Goal: Task Accomplishment & Management: Use online tool/utility

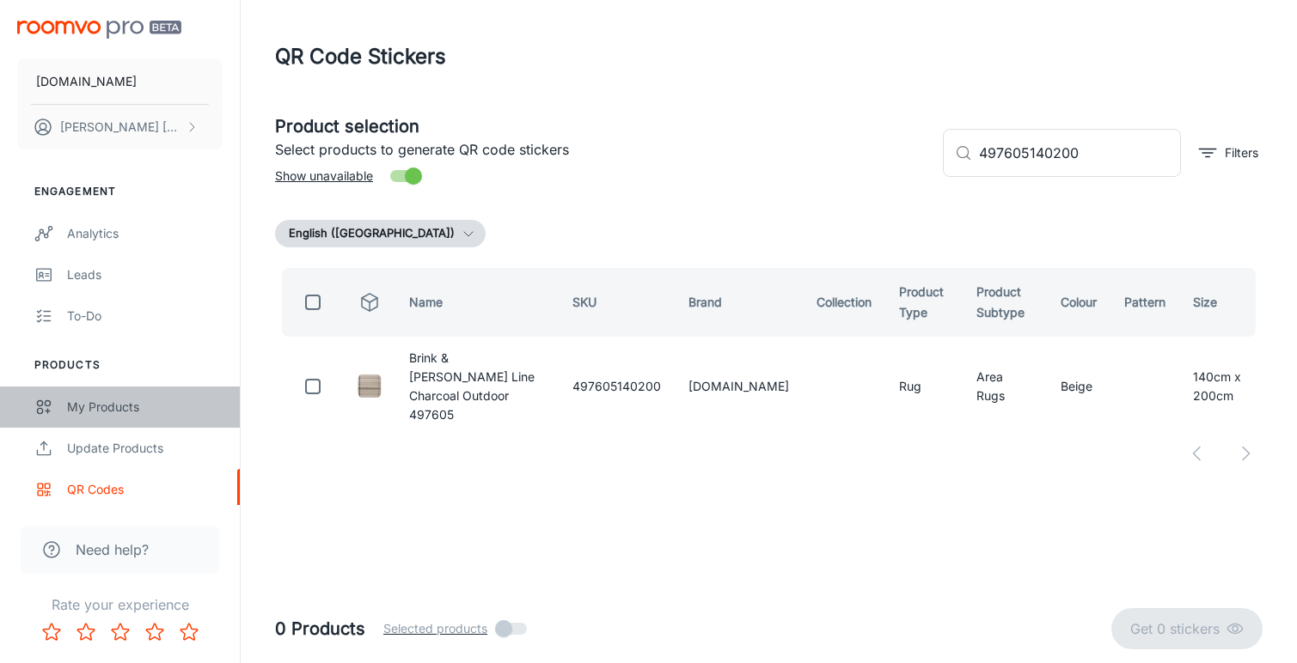
click at [116, 398] on div "My Products" at bounding box center [145, 407] width 156 height 19
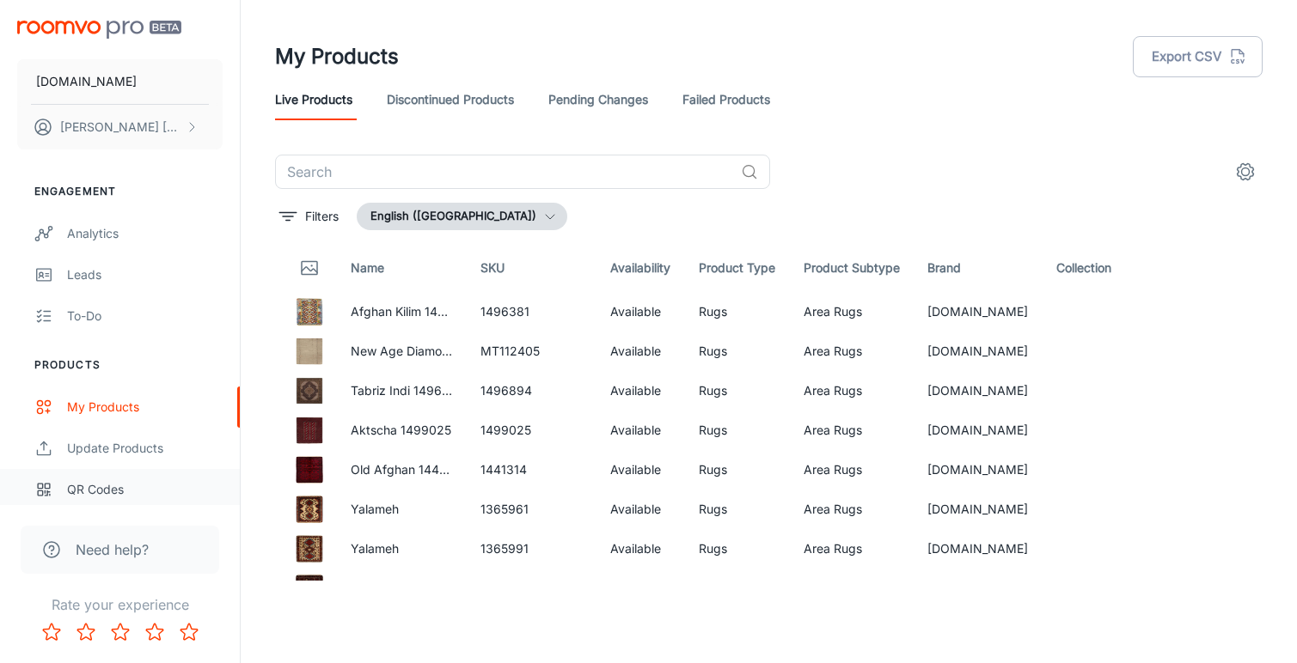
click at [94, 492] on div "QR Codes" at bounding box center [145, 489] width 156 height 19
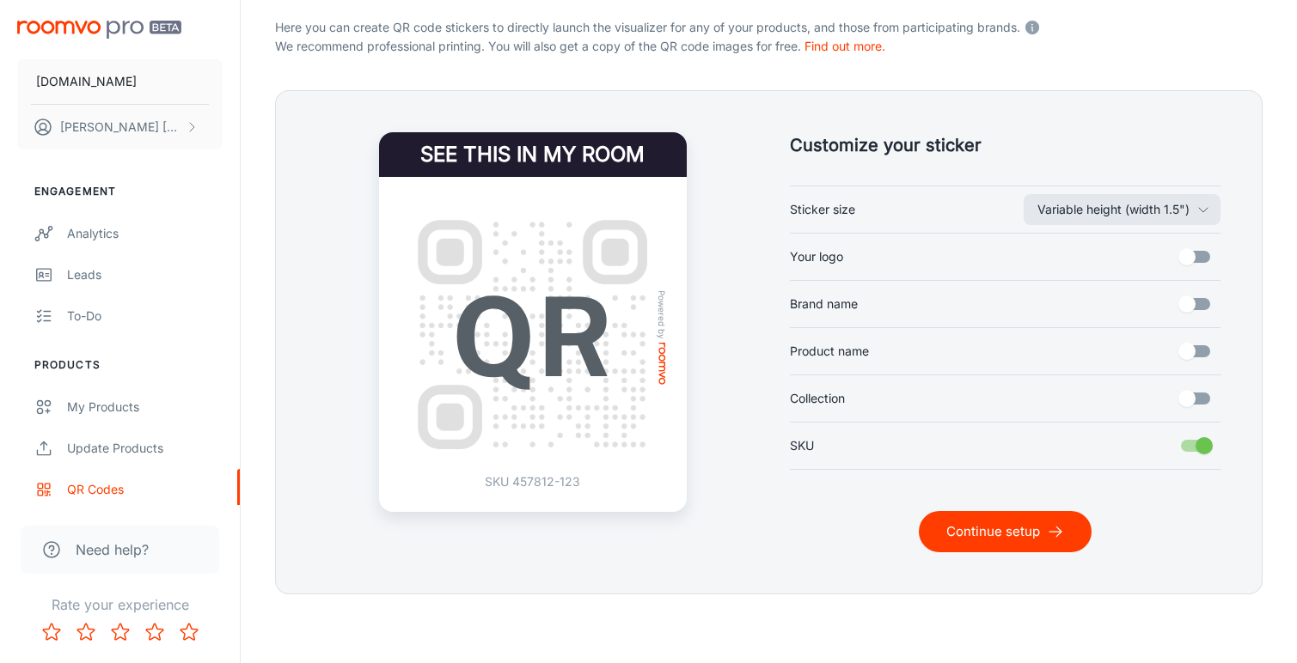
scroll to position [352, 0]
click at [970, 511] on button "Continue setup" at bounding box center [1005, 531] width 173 height 41
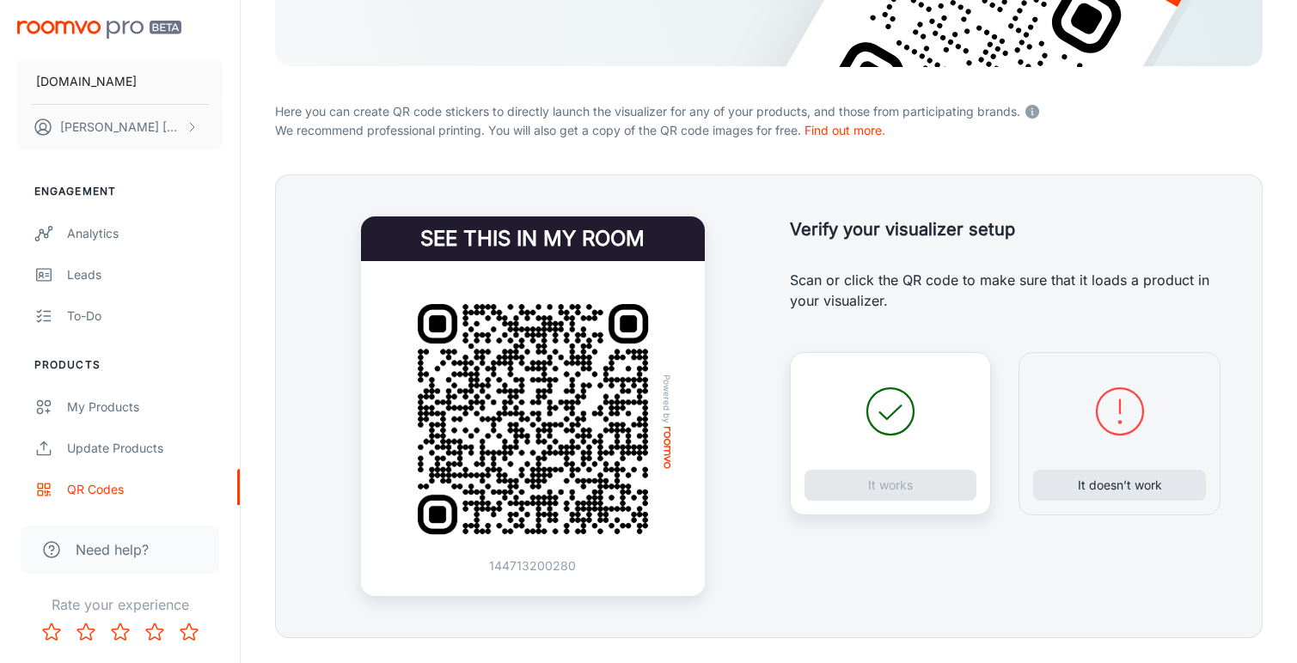
scroll to position [270, 0]
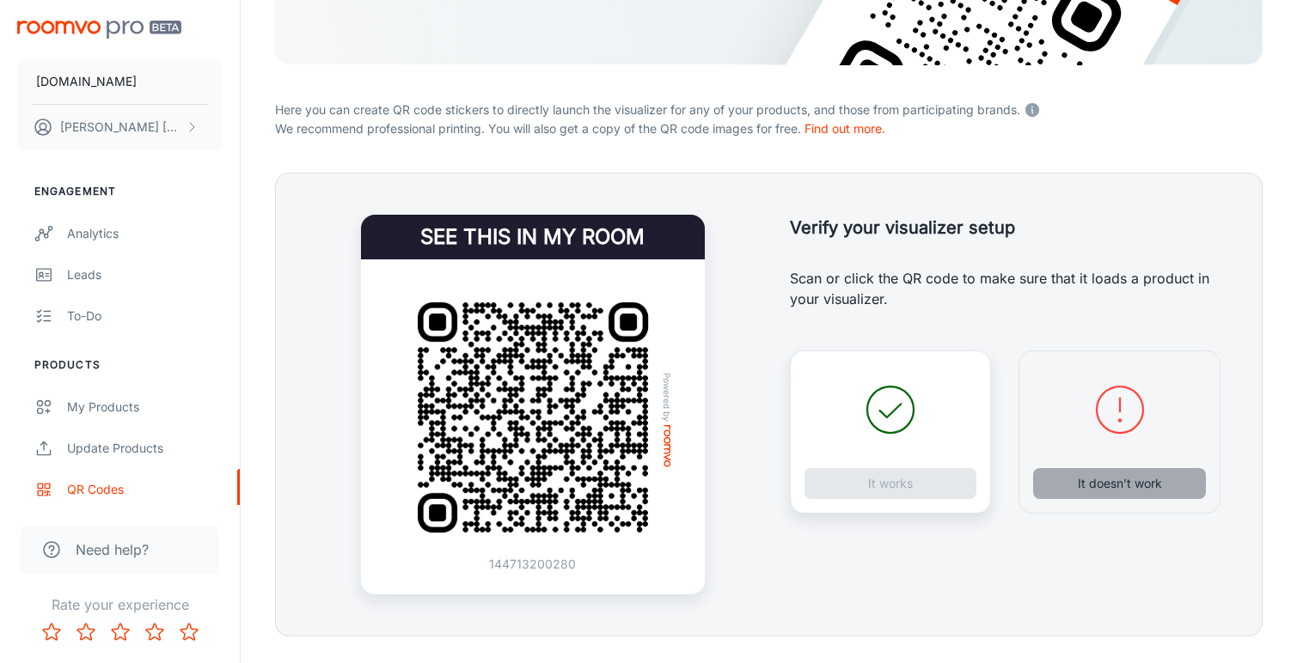
click at [1103, 483] on button "It doesn’t work" at bounding box center [1119, 483] width 173 height 31
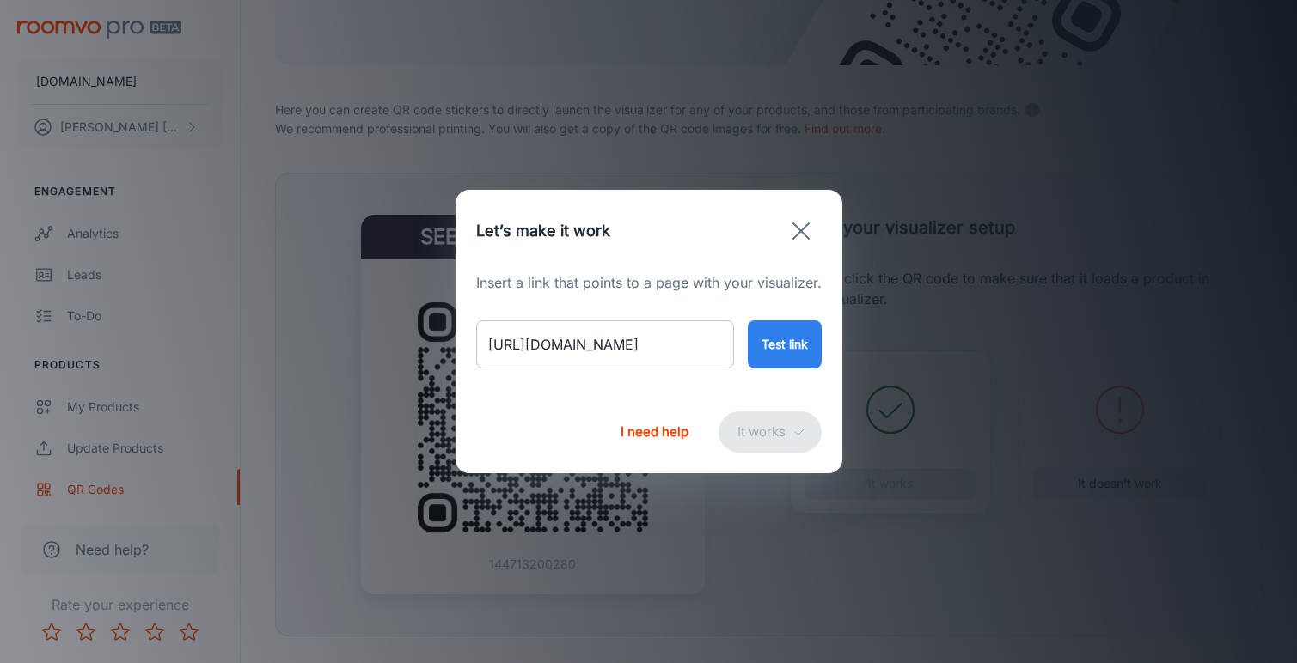
click at [651, 349] on input "[URL][DOMAIN_NAME]" at bounding box center [605, 345] width 258 height 48
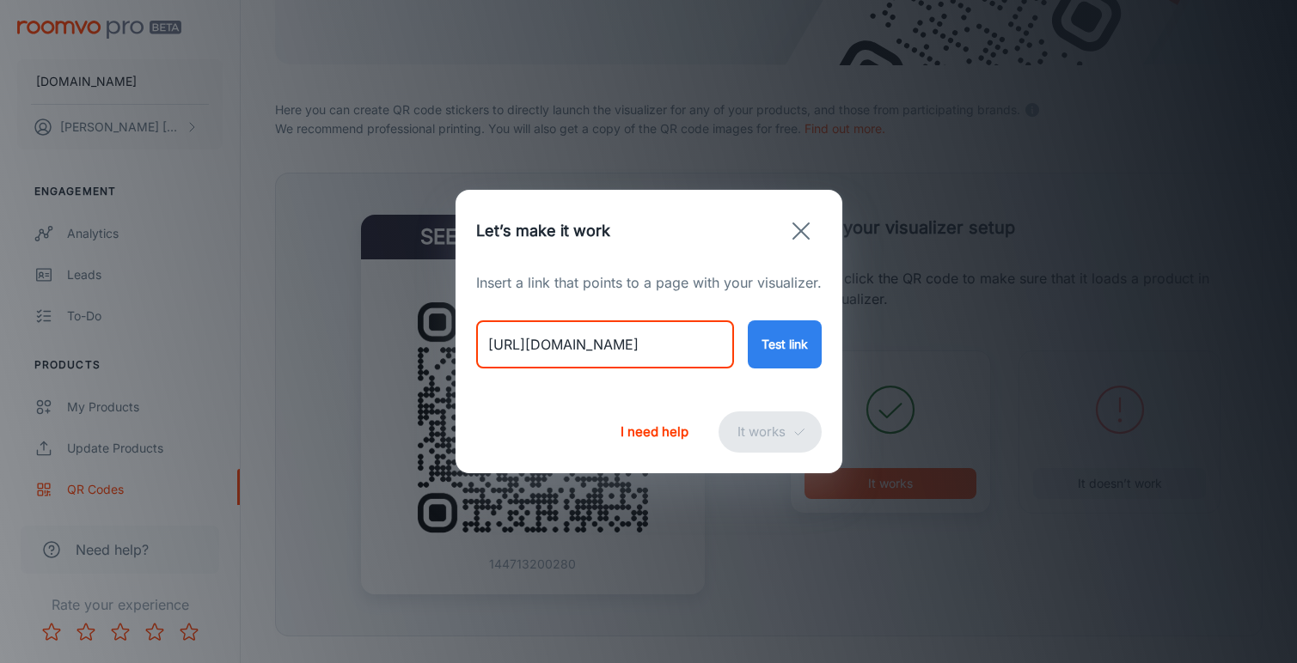
paste input "[URL][DOMAIN_NAME][PERSON_NAME]"
click at [645, 339] on input "[URL][DOMAIN_NAME][DOMAIN_NAME][PERSON_NAME]" at bounding box center [605, 345] width 258 height 48
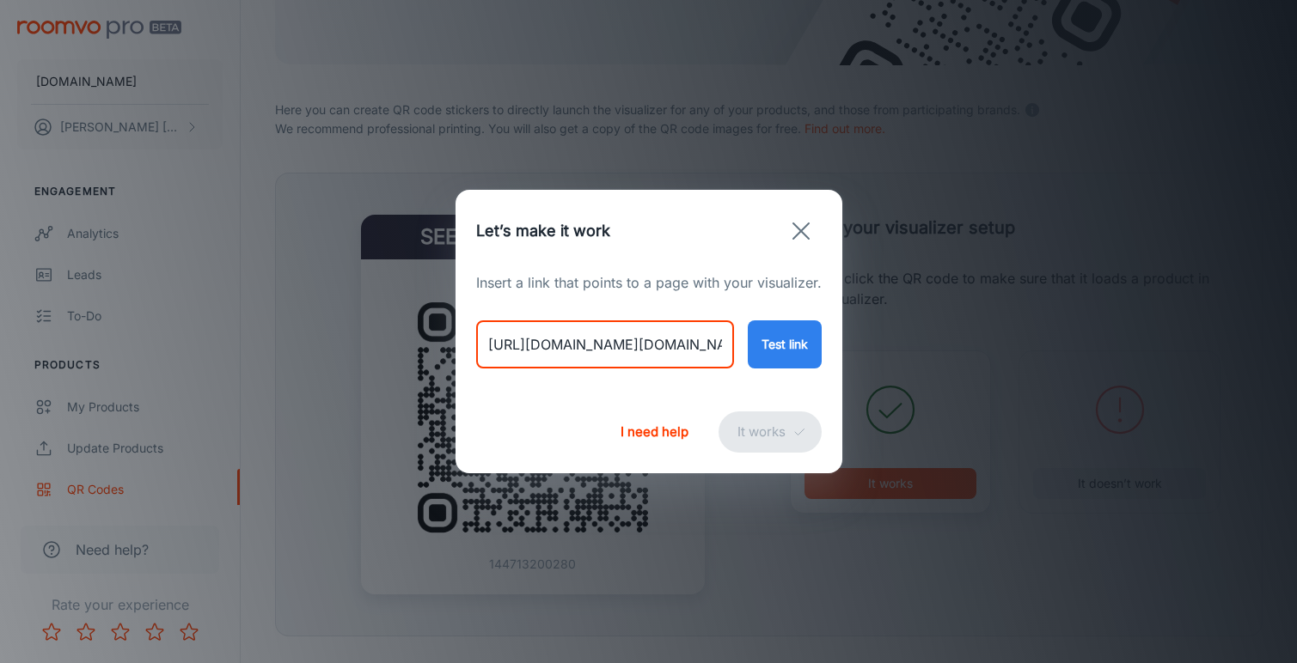
paste input "[PERSON_NAME]-decor-state-soft-green-97107-140x200cm"
type input "[URL][DOMAIN_NAME][PERSON_NAME]"
click at [778, 339] on button "Test link" at bounding box center [785, 345] width 74 height 48
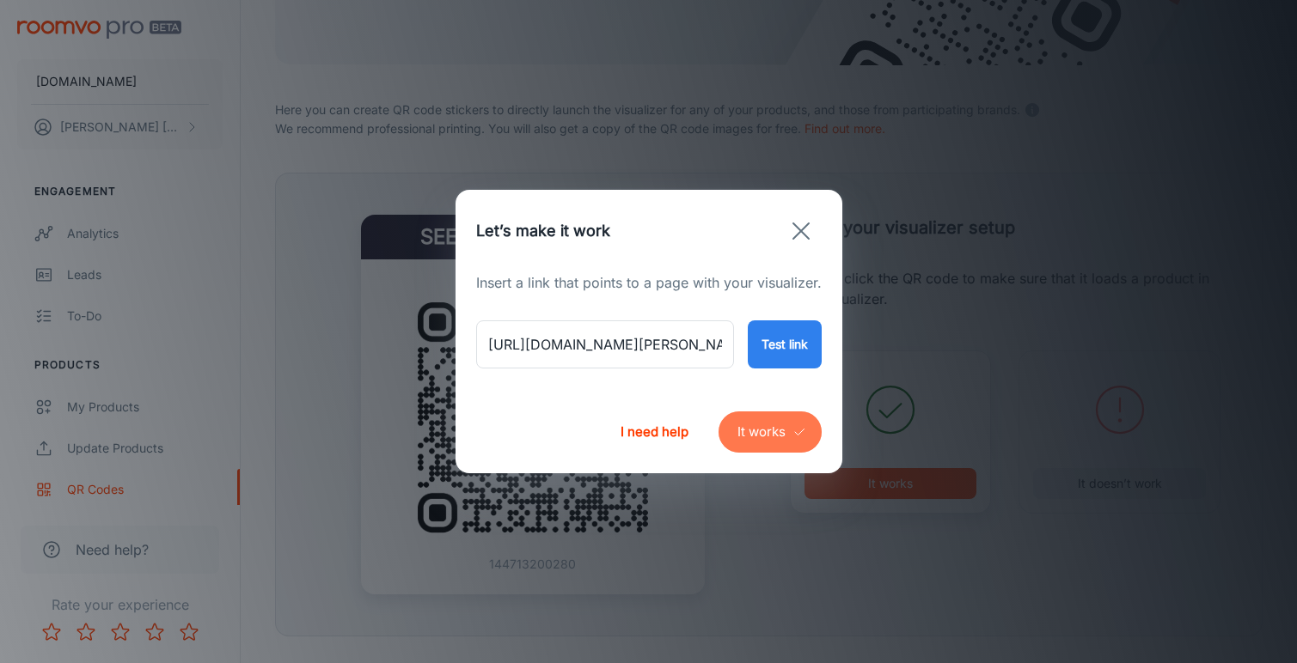
click at [777, 429] on button "It works" at bounding box center [769, 432] width 103 height 41
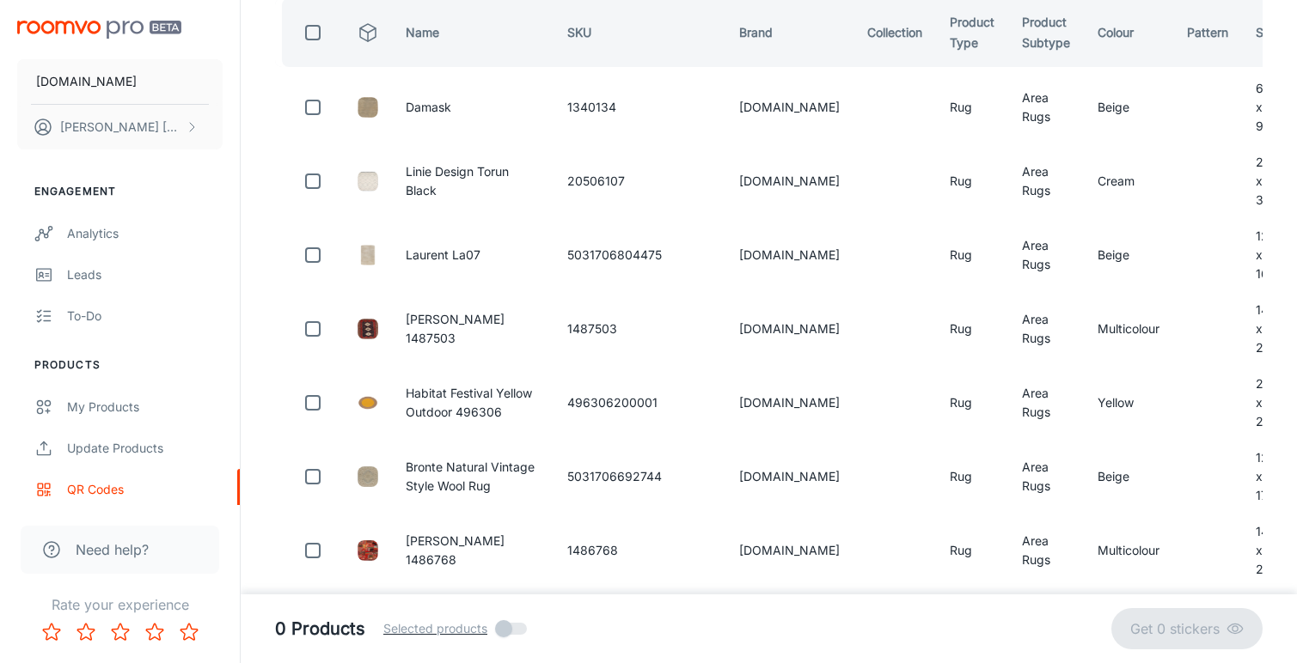
scroll to position [99, 0]
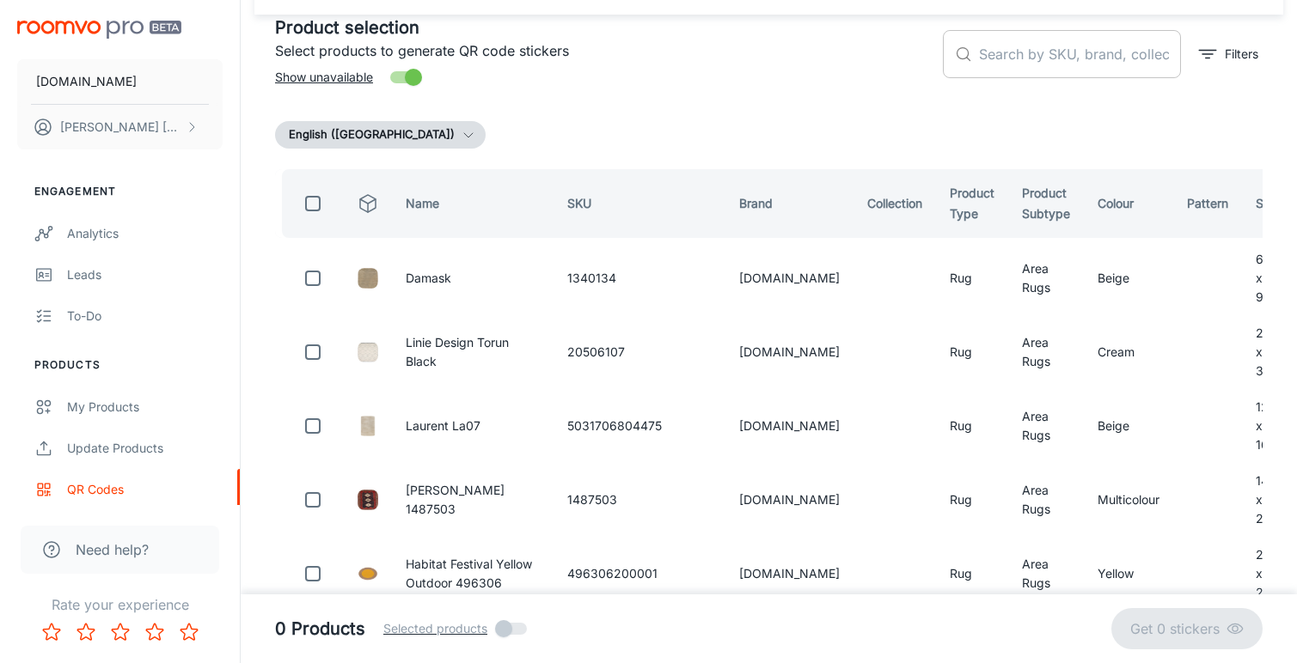
click at [993, 57] on input "text" at bounding box center [1080, 54] width 202 height 48
paste input "97107140200"
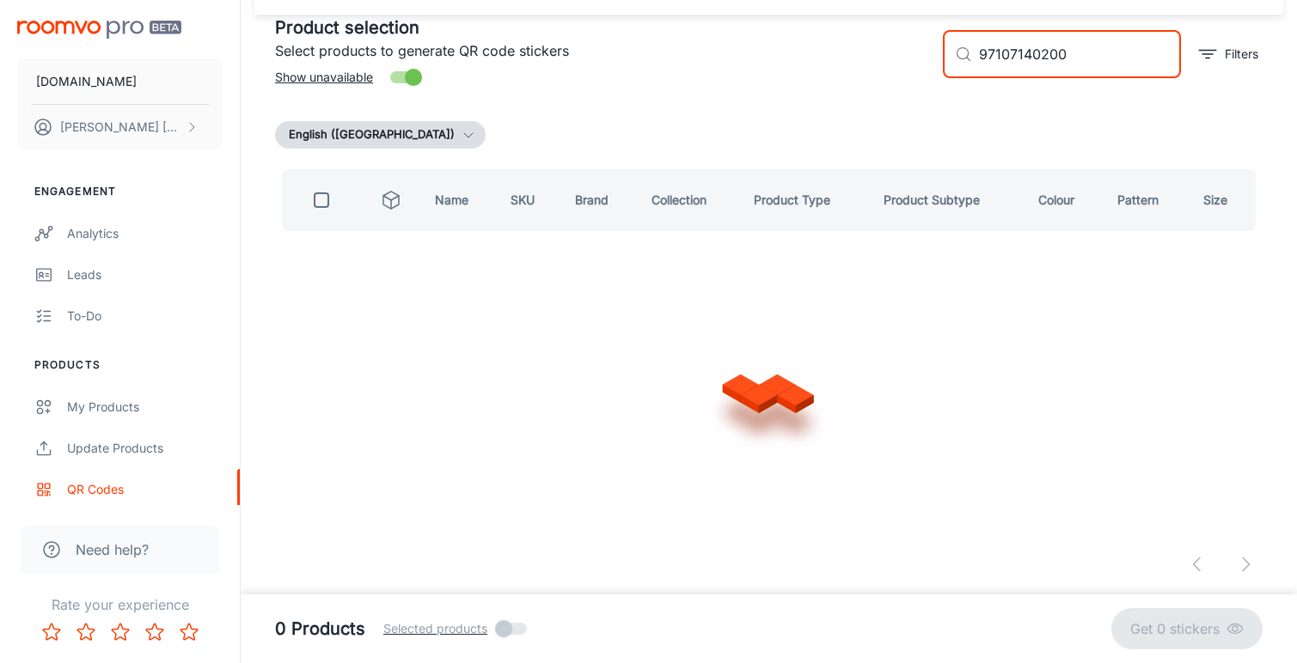
scroll to position [0, 0]
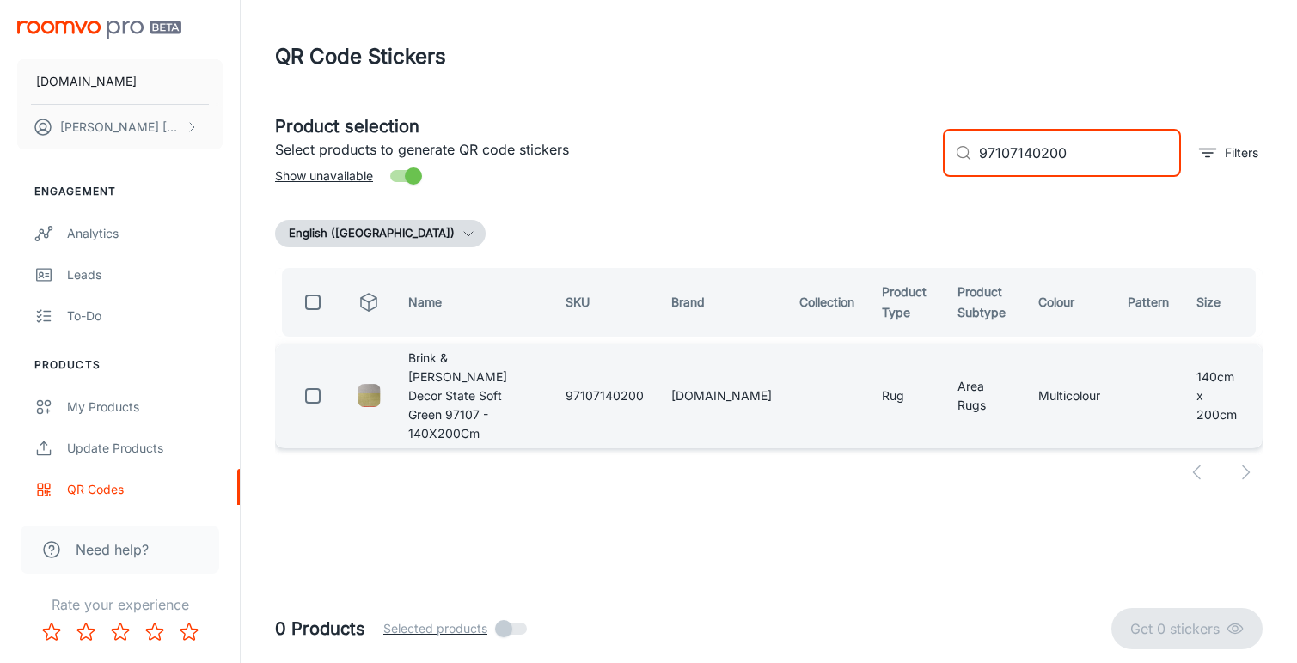
type input "97107140200"
click at [316, 379] on input "checkbox" at bounding box center [313, 396] width 34 height 34
checkbox input "true"
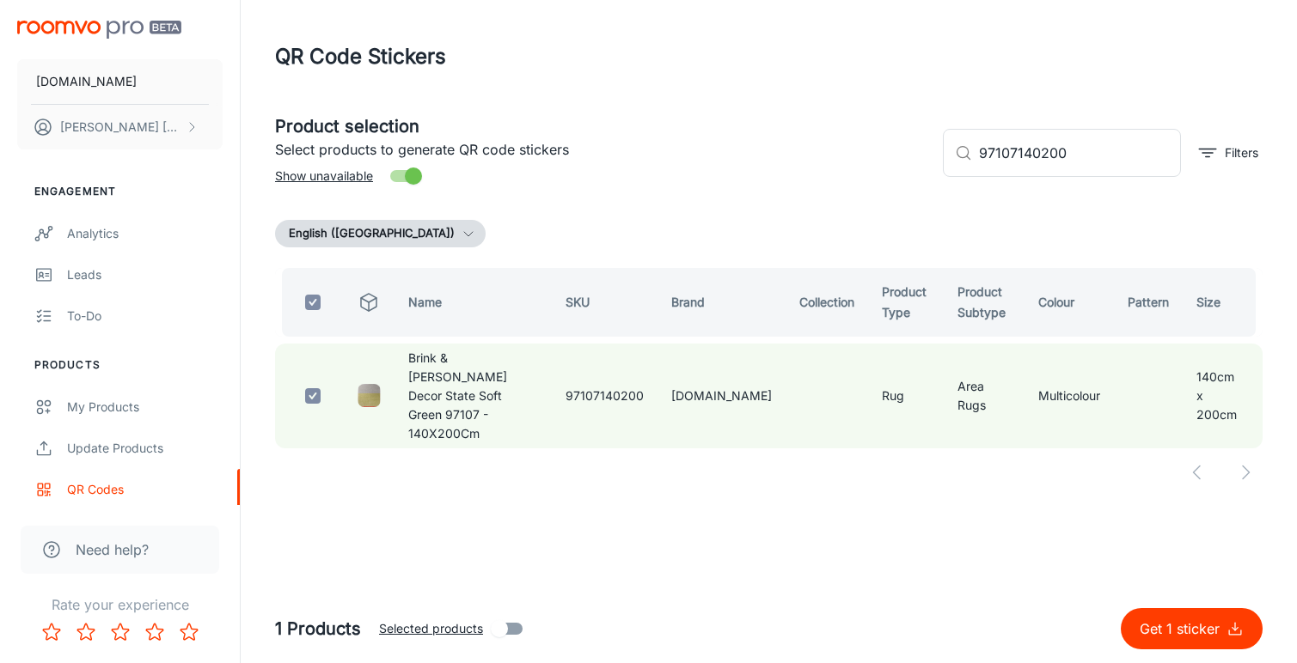
click at [1223, 622] on p "Get 1 sticker" at bounding box center [1183, 629] width 87 height 21
checkbox input "false"
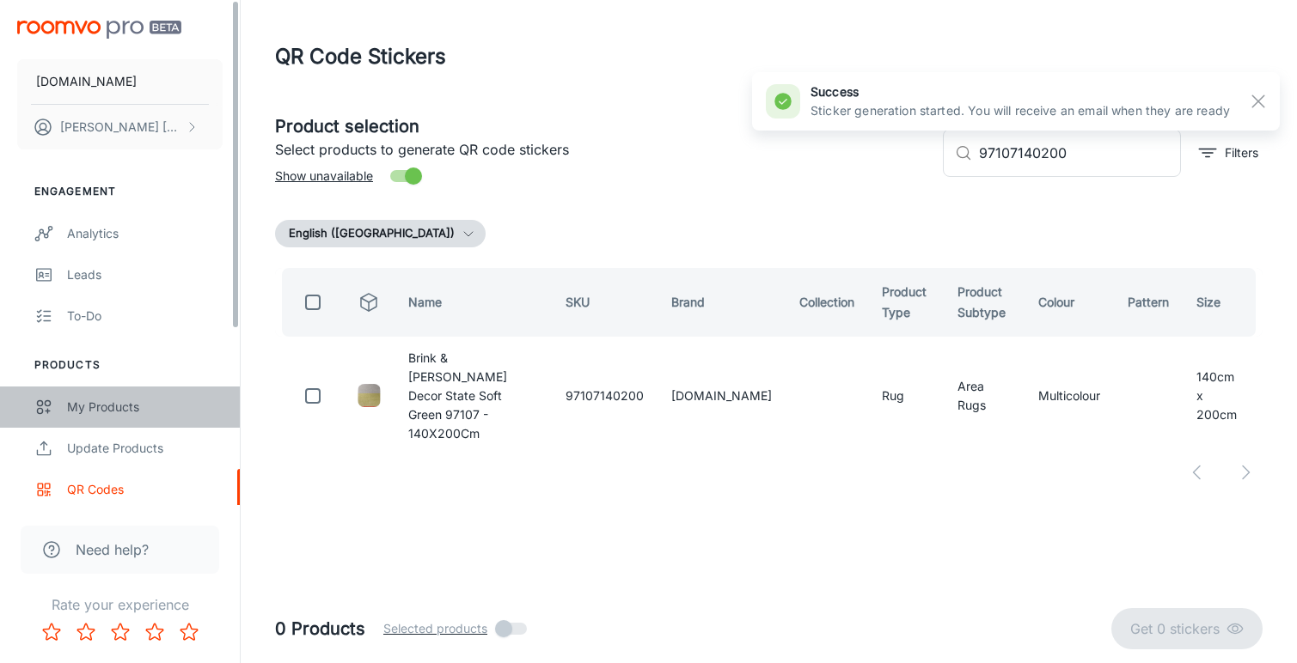
click at [125, 410] on div "My Products" at bounding box center [145, 407] width 156 height 19
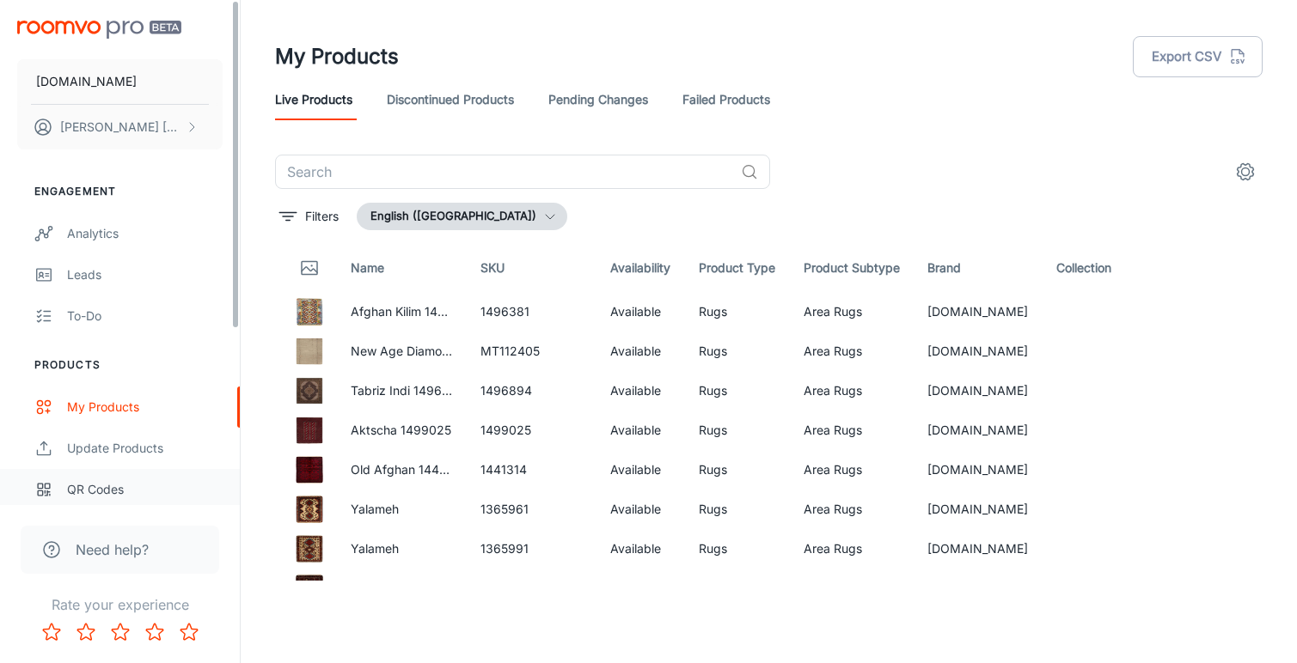
click at [94, 490] on div "QR Codes" at bounding box center [145, 489] width 156 height 19
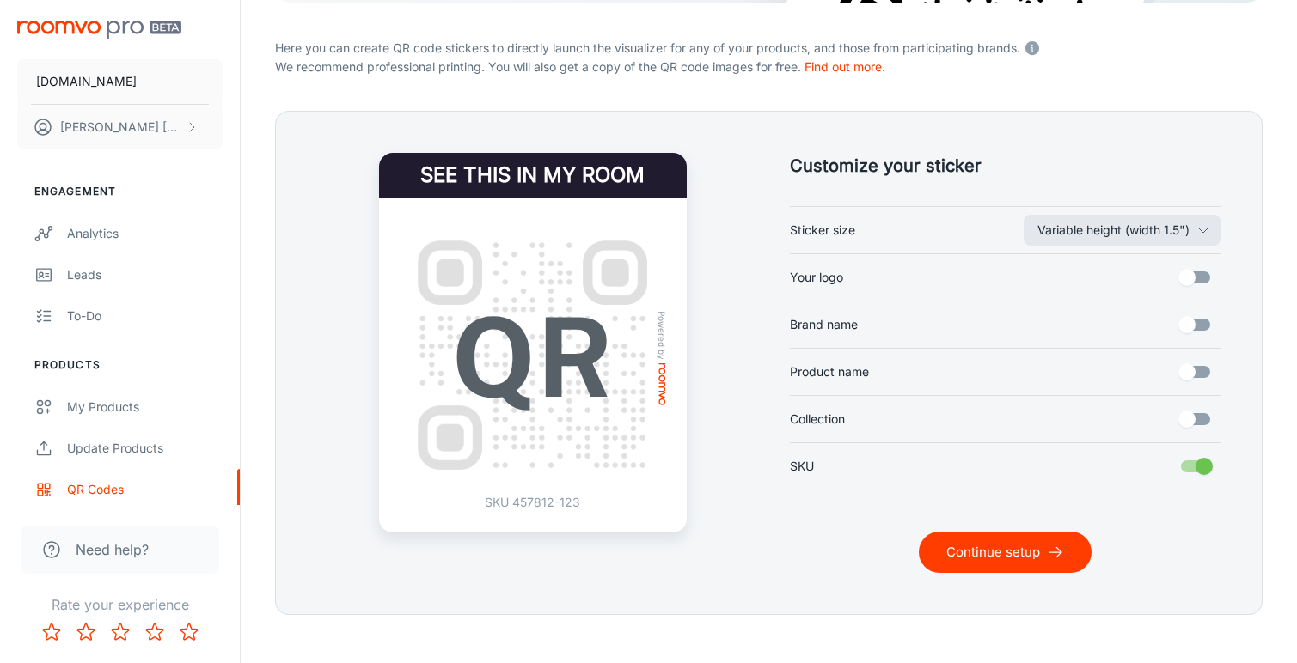
click at [1033, 547] on button "Continue setup" at bounding box center [1005, 552] width 173 height 41
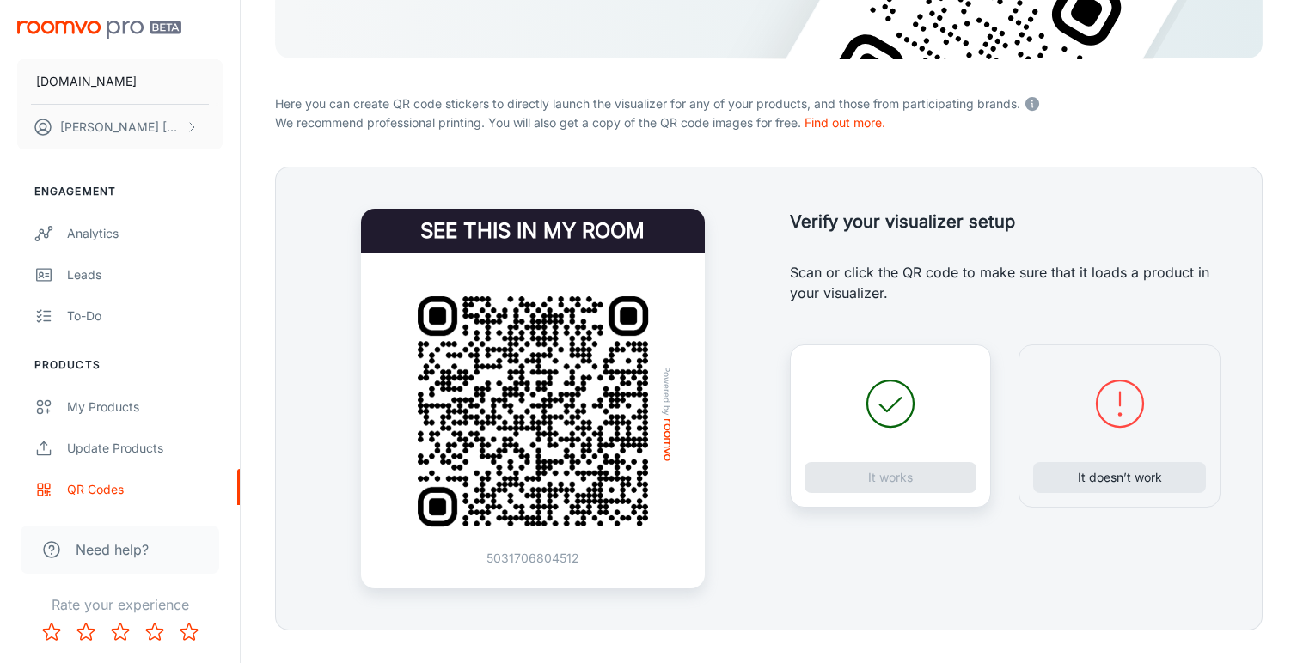
scroll to position [278, 0]
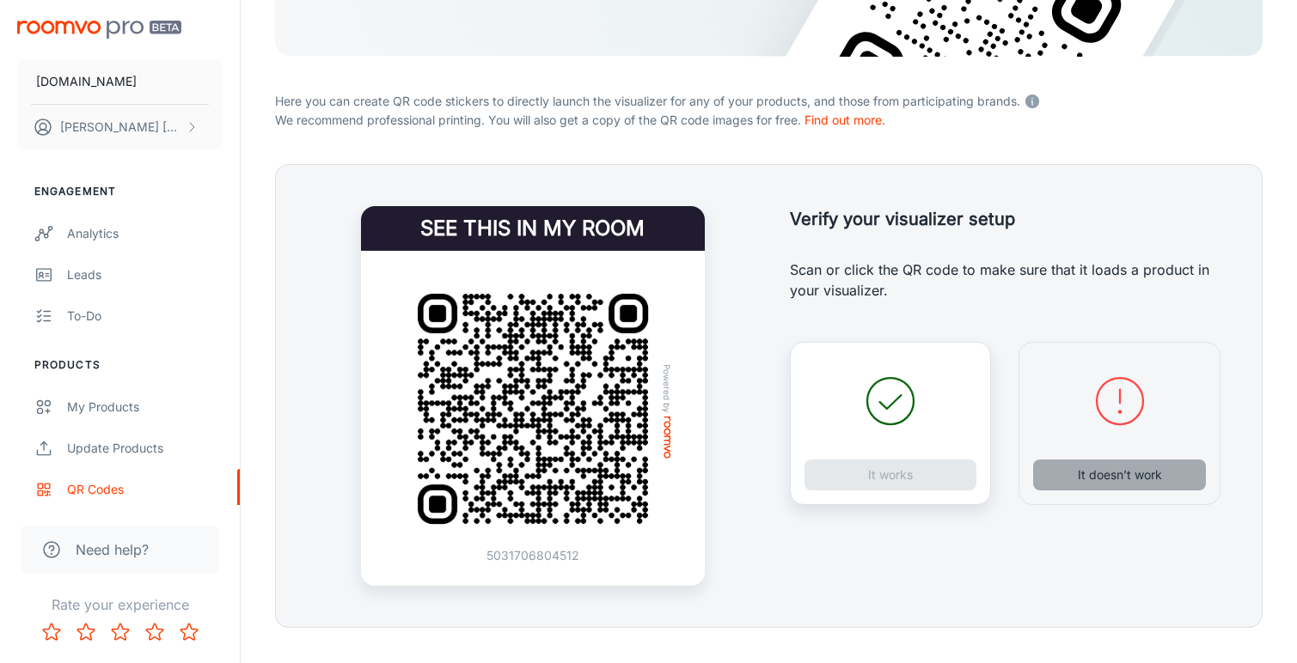
click at [1083, 478] on button "It doesn’t work" at bounding box center [1119, 475] width 173 height 31
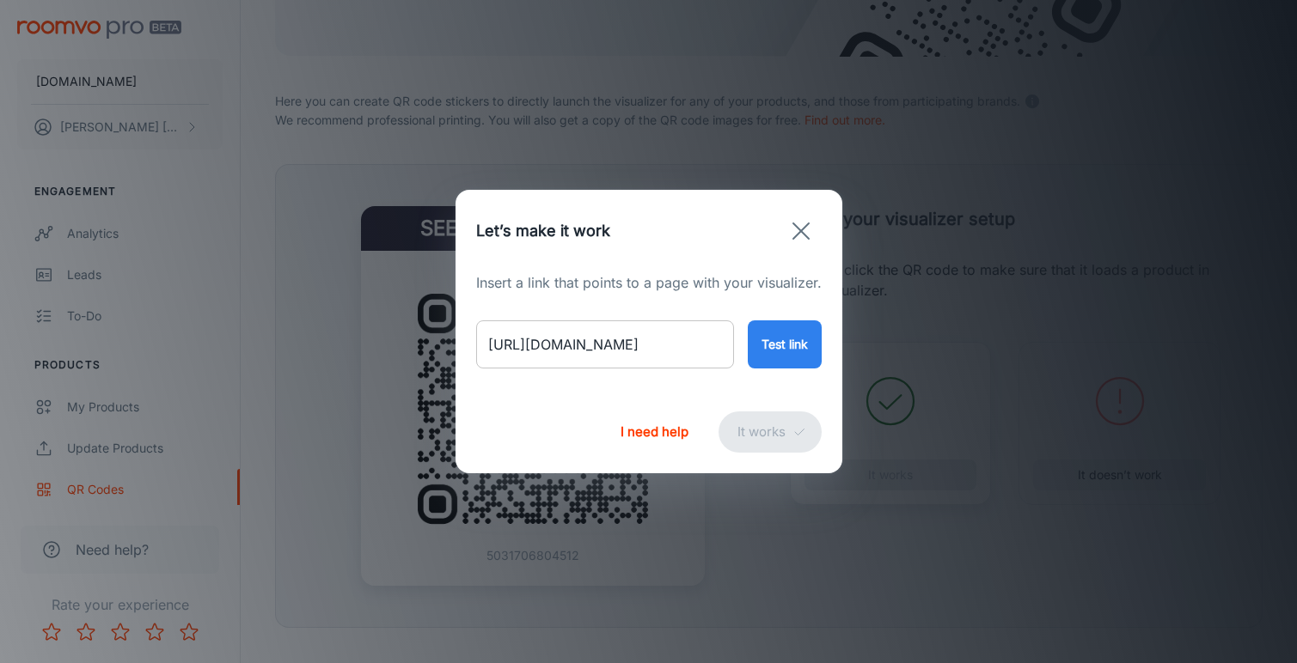
click at [661, 351] on input "[URL][DOMAIN_NAME]" at bounding box center [605, 345] width 258 height 48
paste input "[PERSON_NAME]-decor-order-deep-cherry-97900-140x200cm"
type input "[URL][DOMAIN_NAME][PERSON_NAME]"
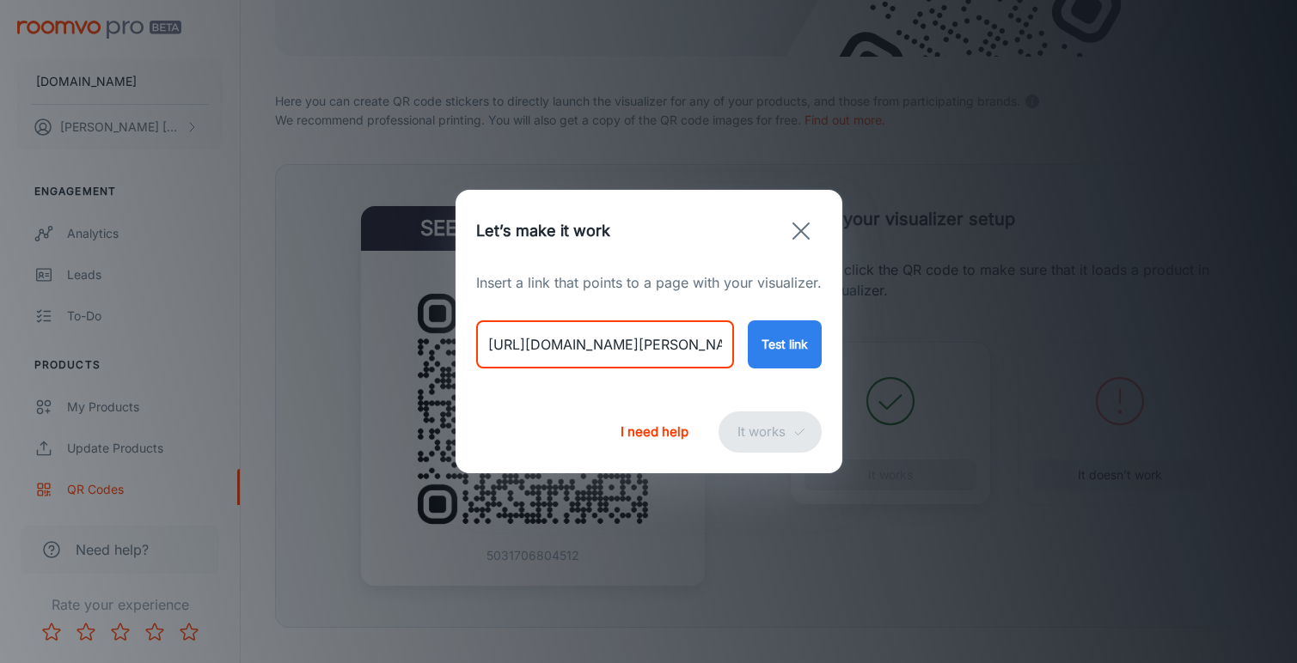
click at [792, 349] on button "Test link" at bounding box center [785, 345] width 74 height 48
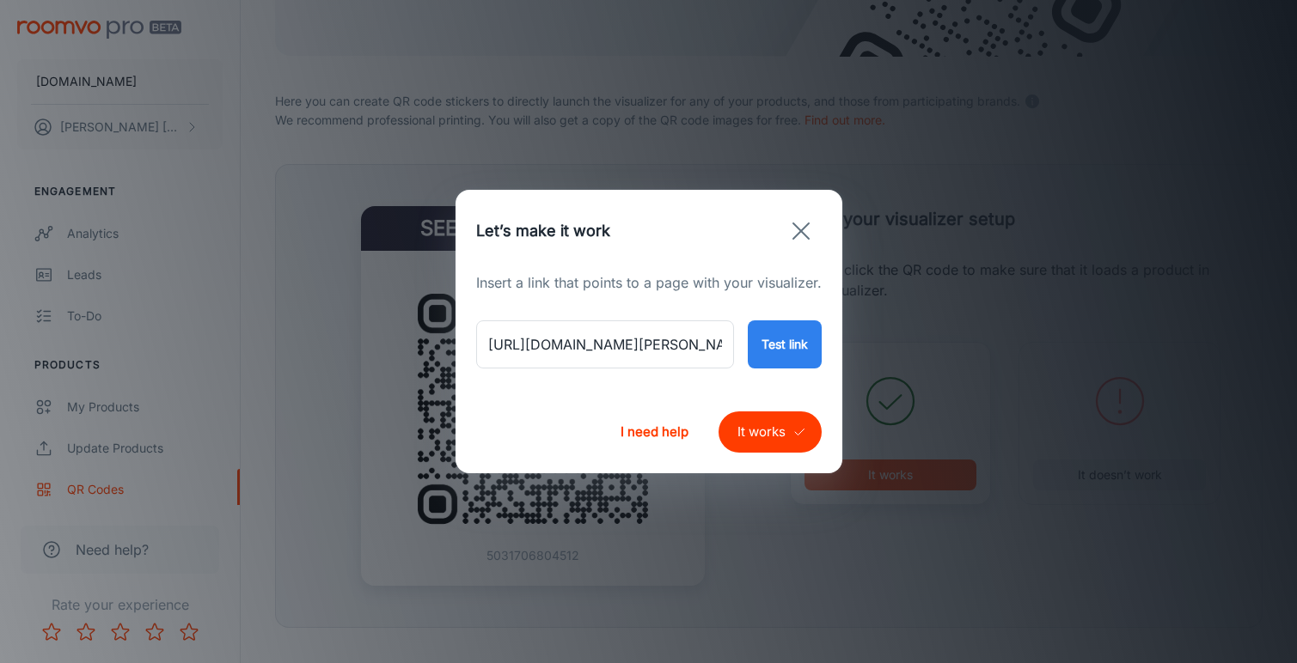
click at [762, 424] on button "It works" at bounding box center [769, 432] width 103 height 41
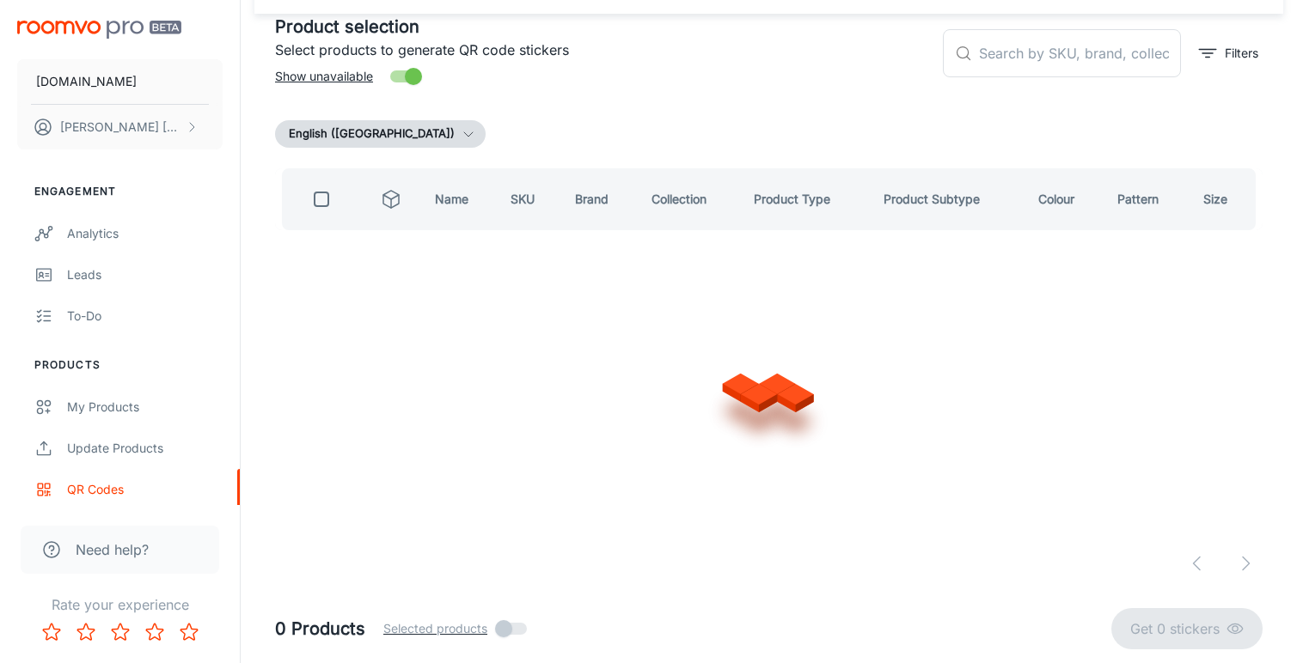
scroll to position [99, 0]
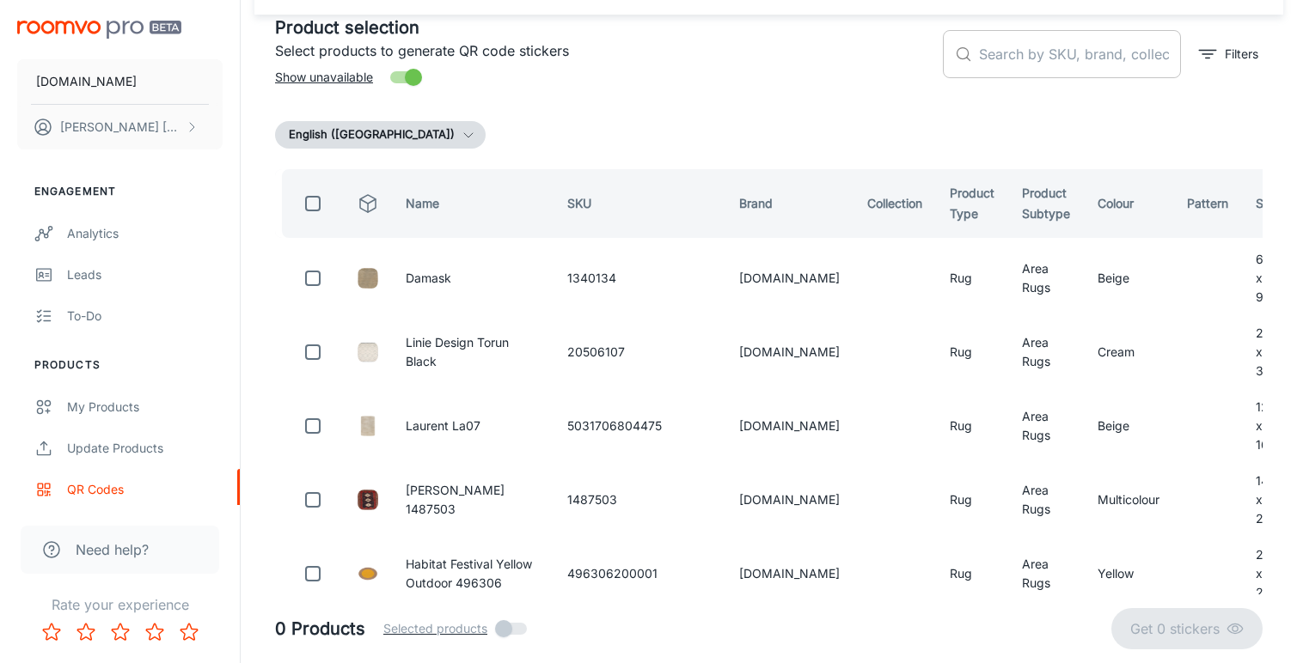
click at [1011, 61] on input "text" at bounding box center [1080, 54] width 202 height 48
paste input "97900140200"
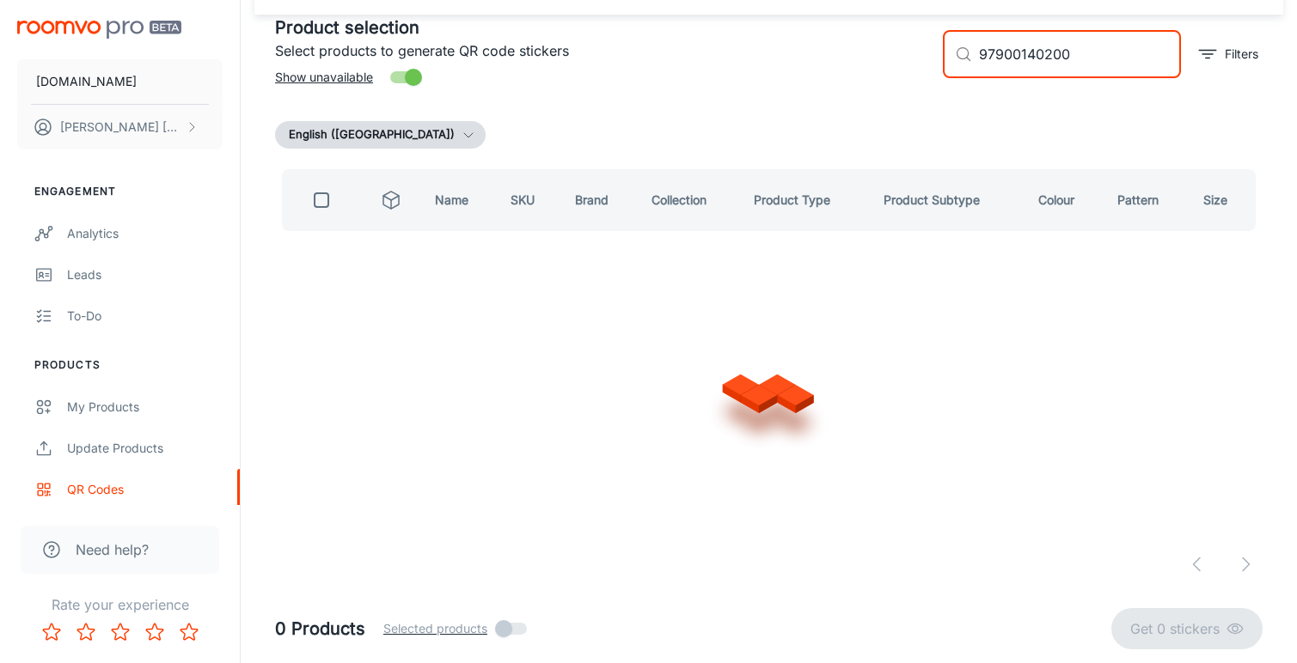
scroll to position [0, 0]
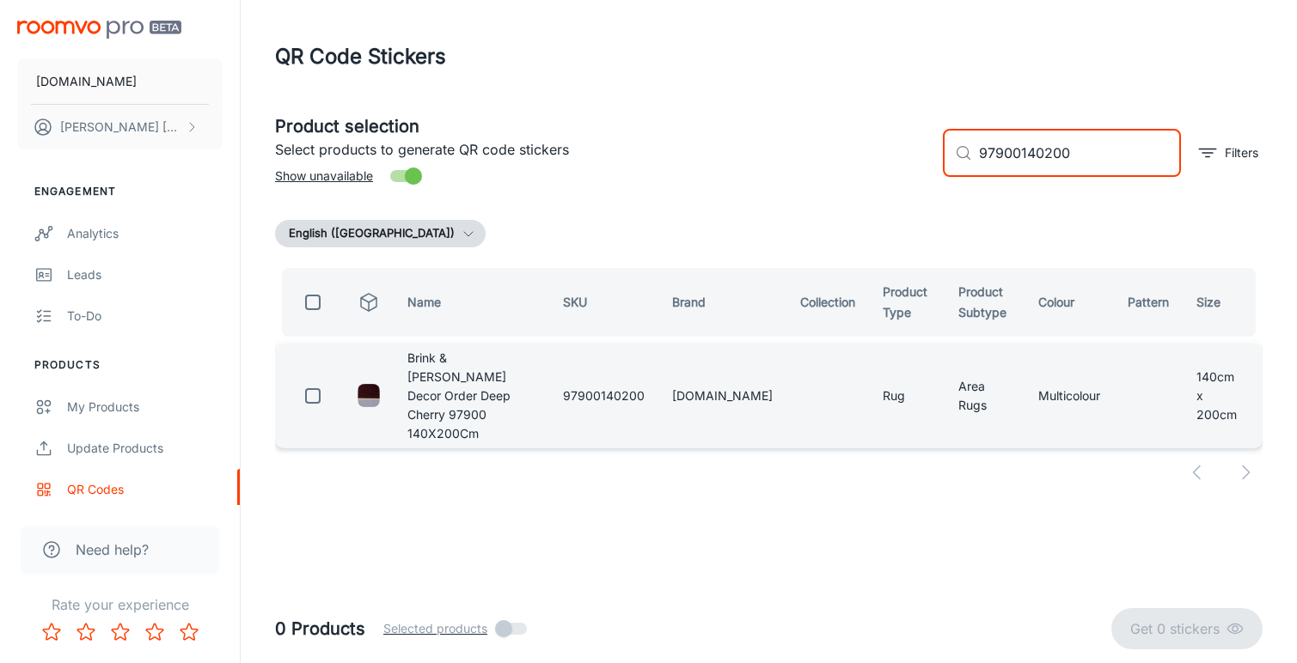
type input "97900140200"
click at [314, 379] on input "checkbox" at bounding box center [313, 396] width 34 height 34
checkbox input "true"
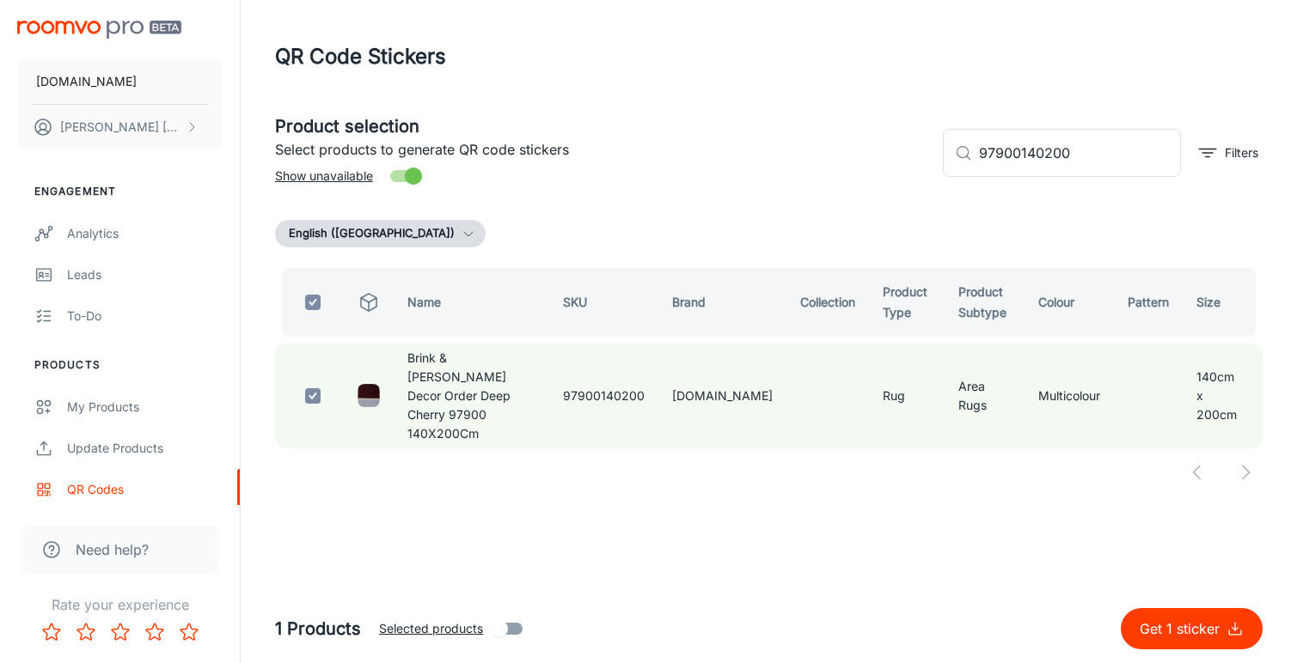
click at [1182, 628] on p "Get 1 sticker" at bounding box center [1183, 629] width 87 height 21
checkbox input "false"
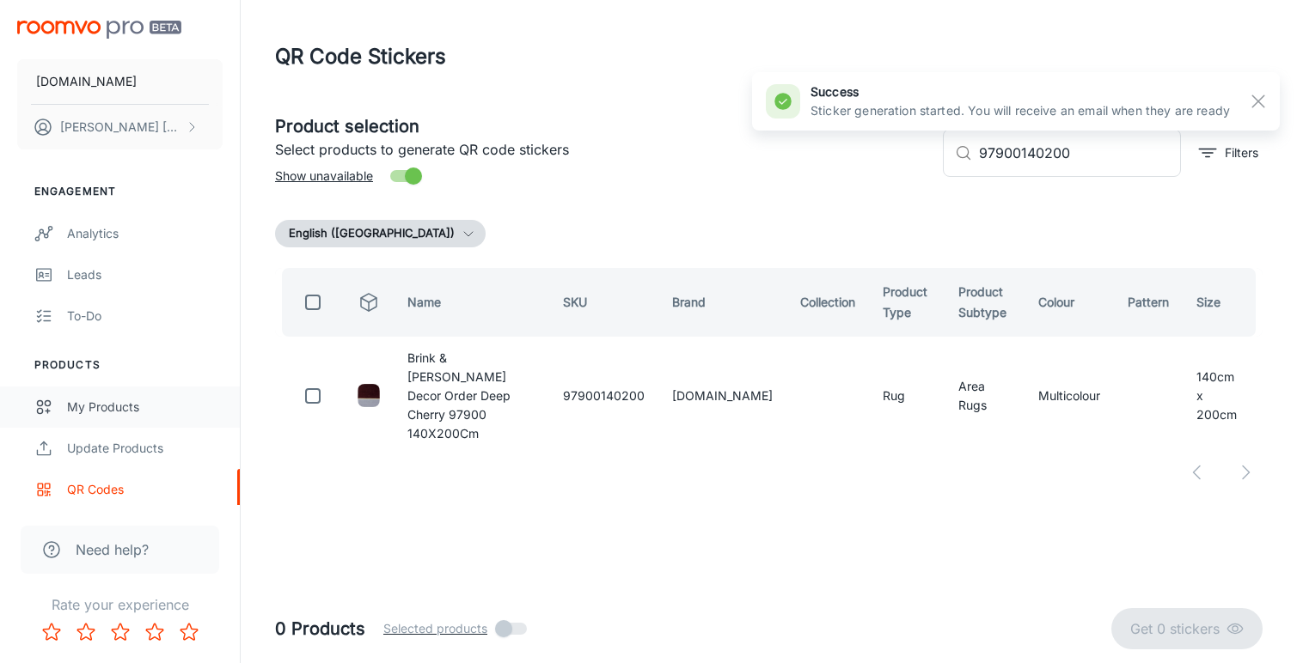
click at [113, 402] on div "My Products" at bounding box center [145, 407] width 156 height 19
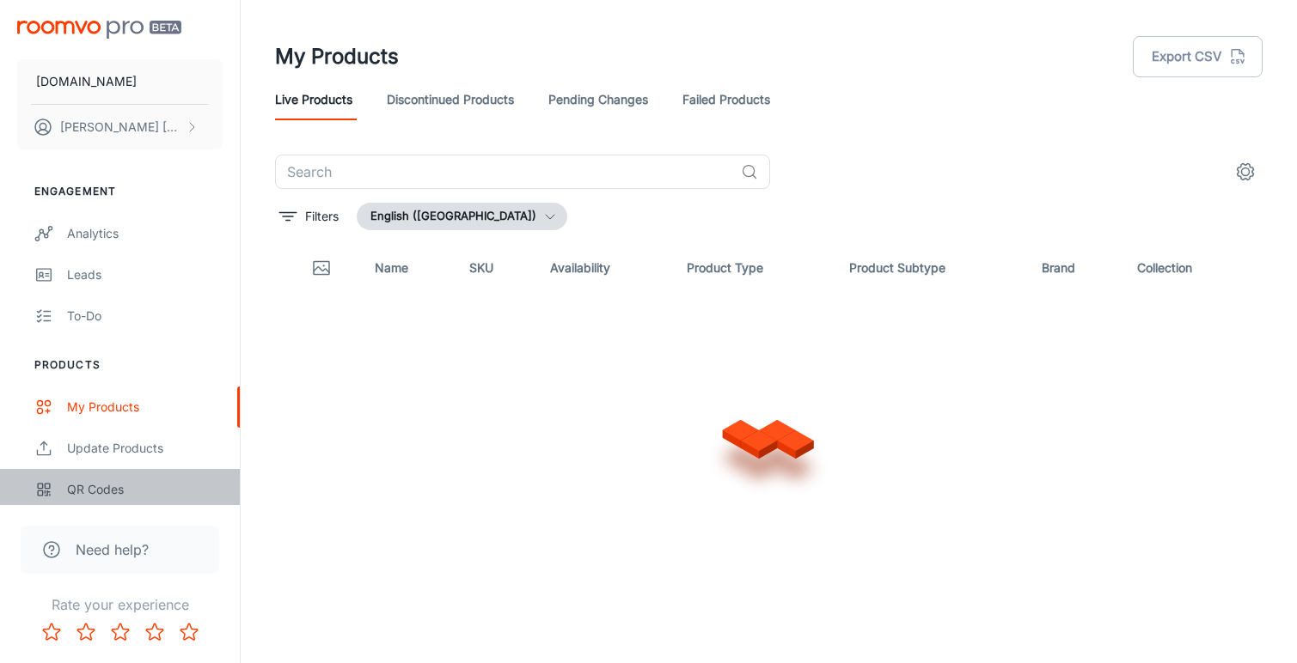
click at [98, 483] on div "QR Codes" at bounding box center [145, 489] width 156 height 19
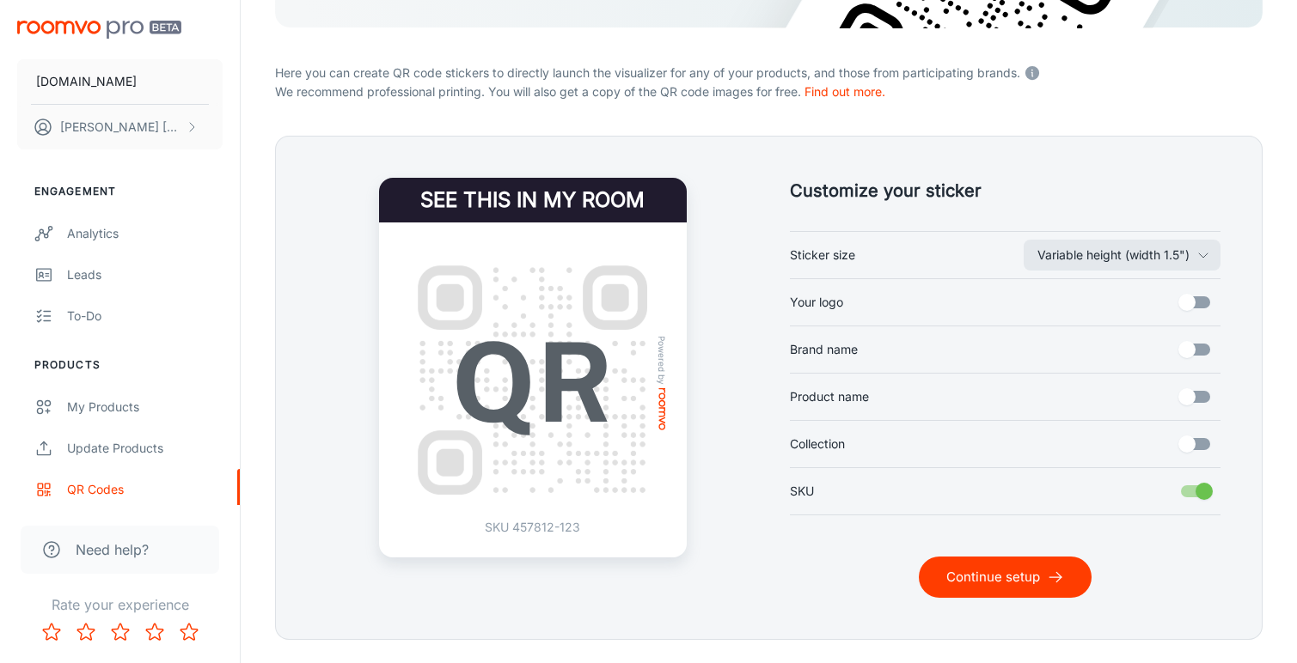
scroll to position [347, 0]
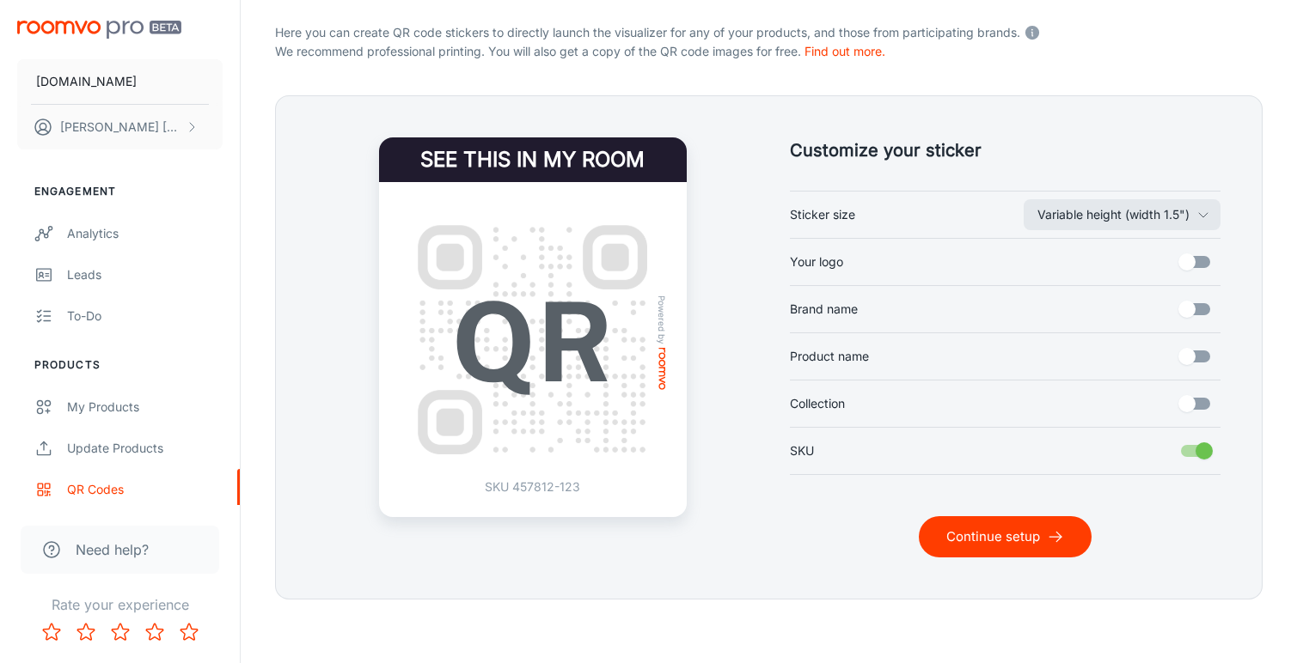
click at [1020, 535] on button "Continue setup" at bounding box center [1005, 536] width 173 height 41
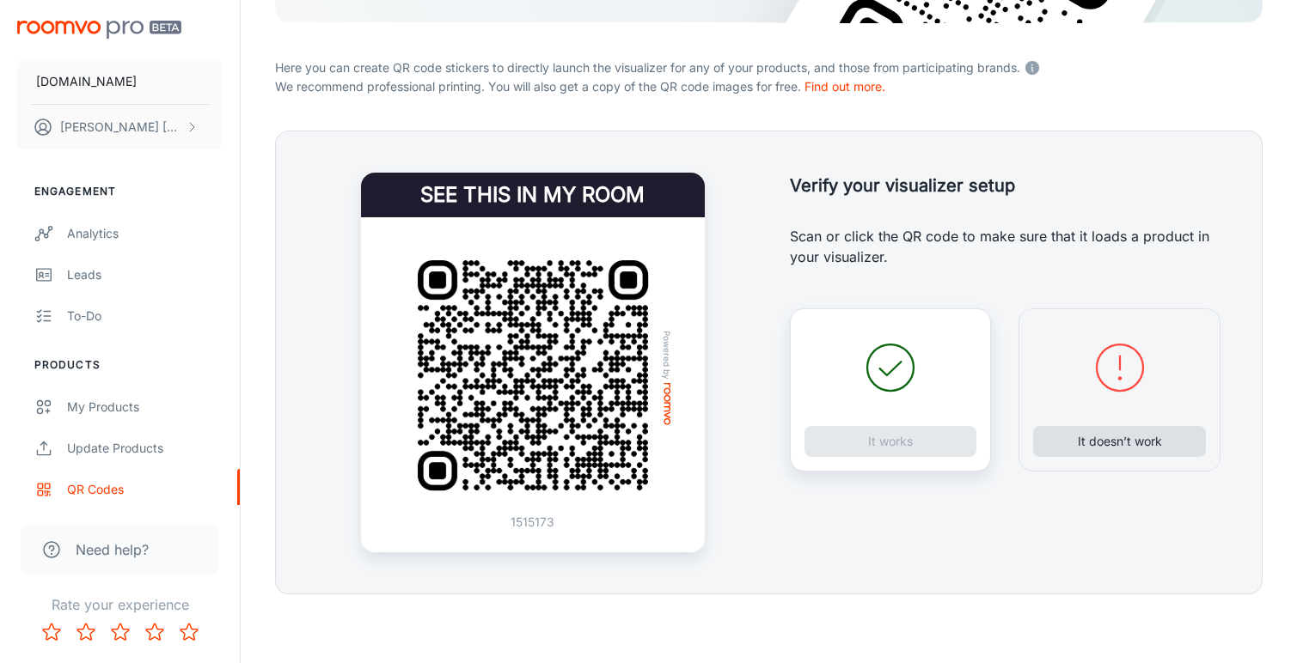
scroll to position [312, 0]
click at [1119, 438] on button "It doesn’t work" at bounding box center [1119, 441] width 173 height 31
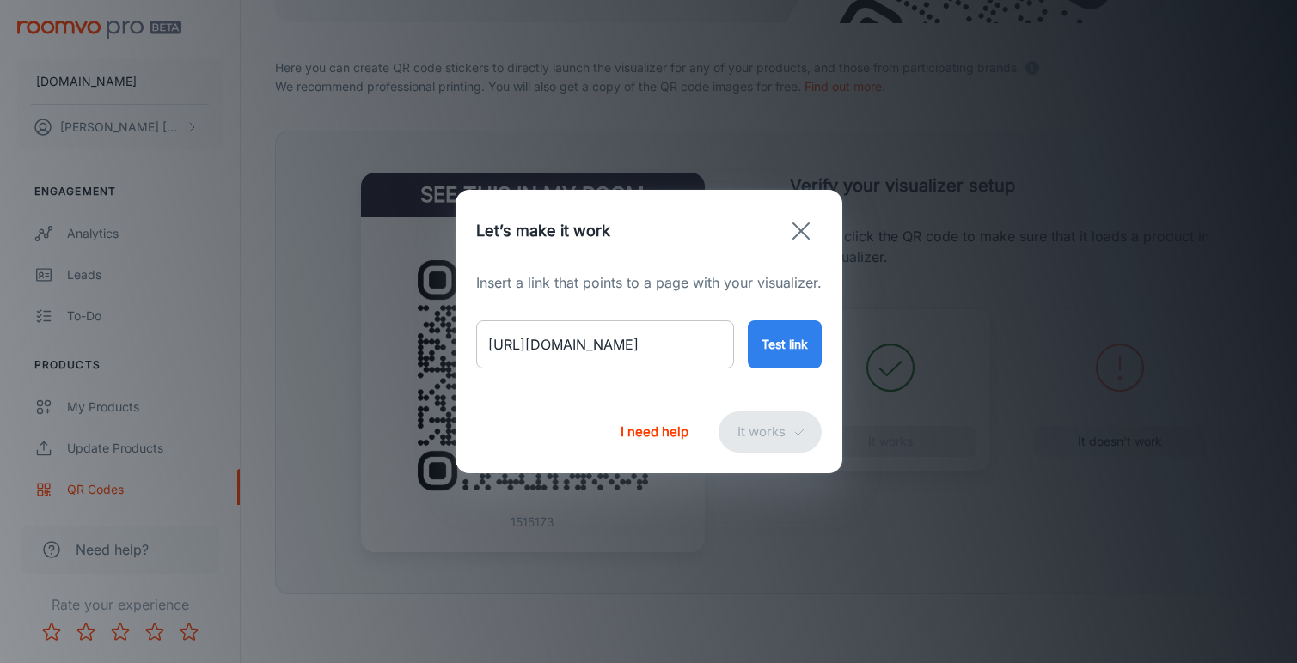
click at [641, 343] on input "[URL][DOMAIN_NAME]" at bounding box center [605, 345] width 258 height 48
paste input "decor-rhythm-tangerine-98003?variant=46706481332530"
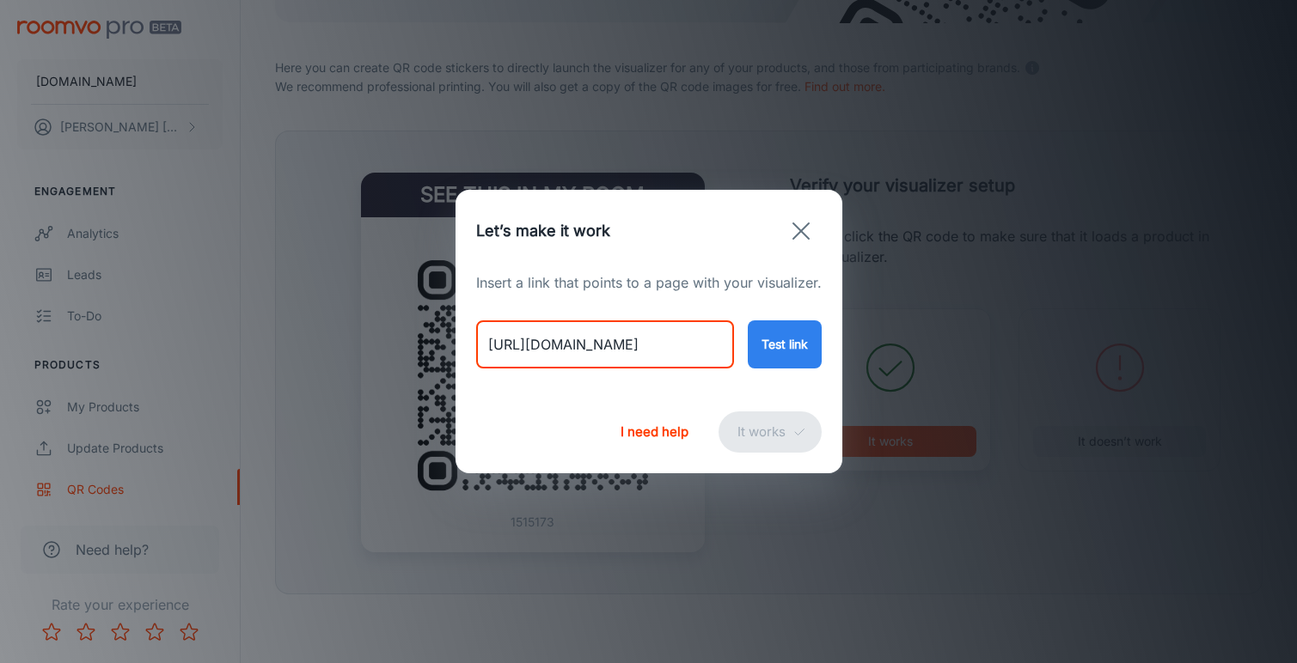
type input "[URL][DOMAIN_NAME]"
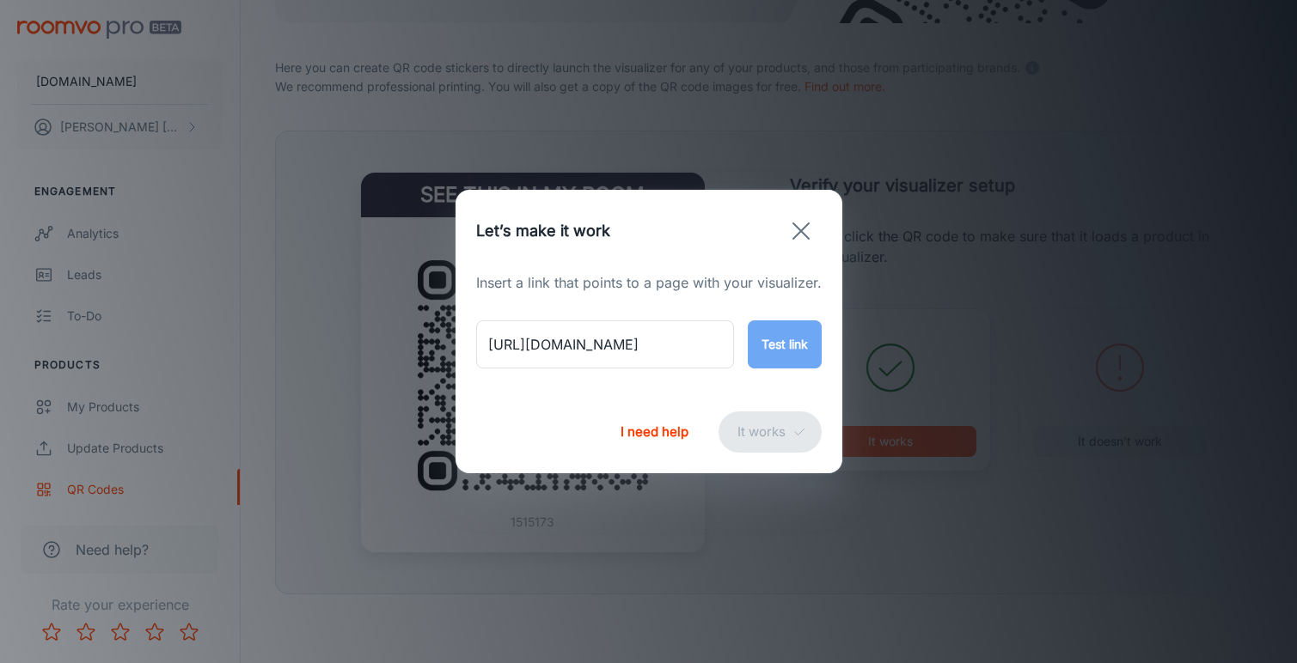
click at [780, 353] on button "Test link" at bounding box center [785, 345] width 74 height 48
click at [782, 427] on button "It works" at bounding box center [769, 432] width 103 height 41
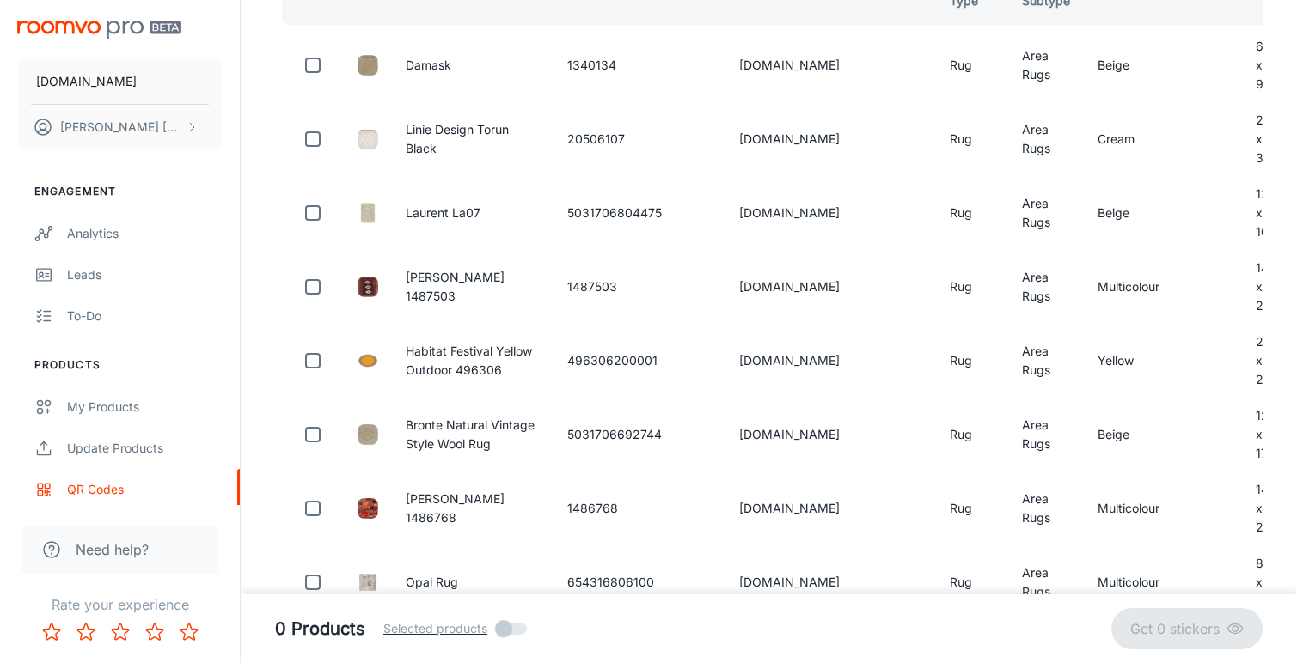
scroll to position [99, 0]
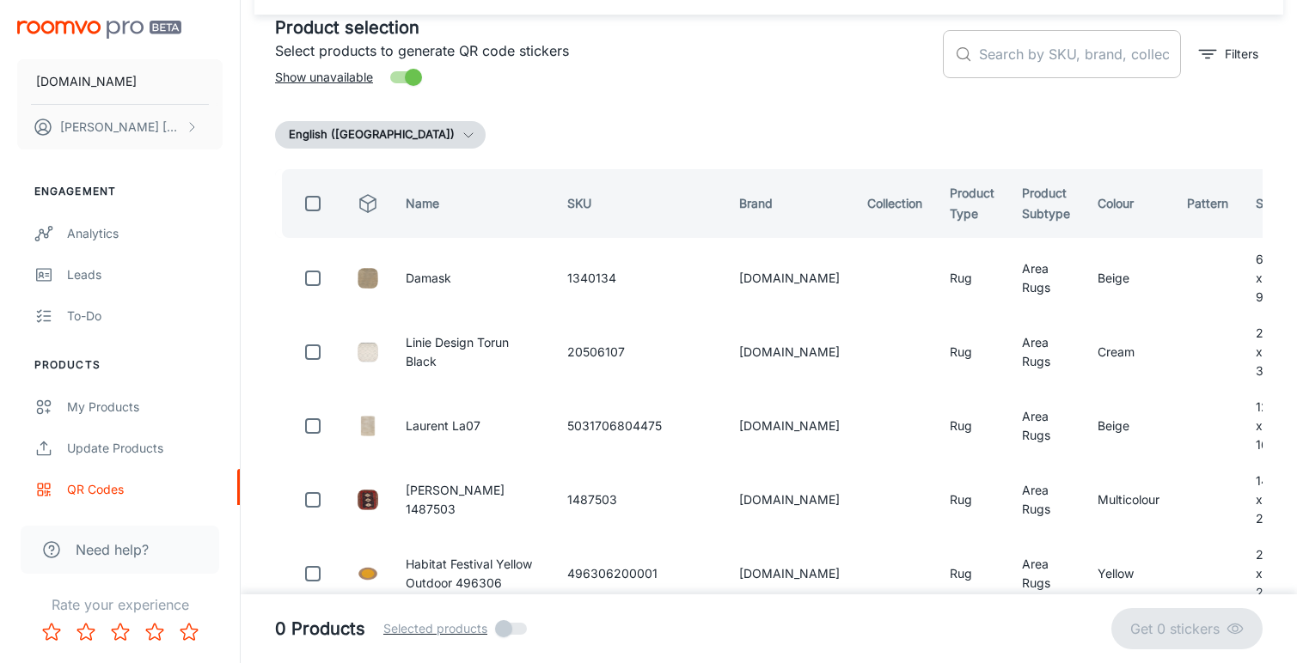
click at [1017, 50] on input "text" at bounding box center [1080, 54] width 202 height 48
paste input "98003160230"
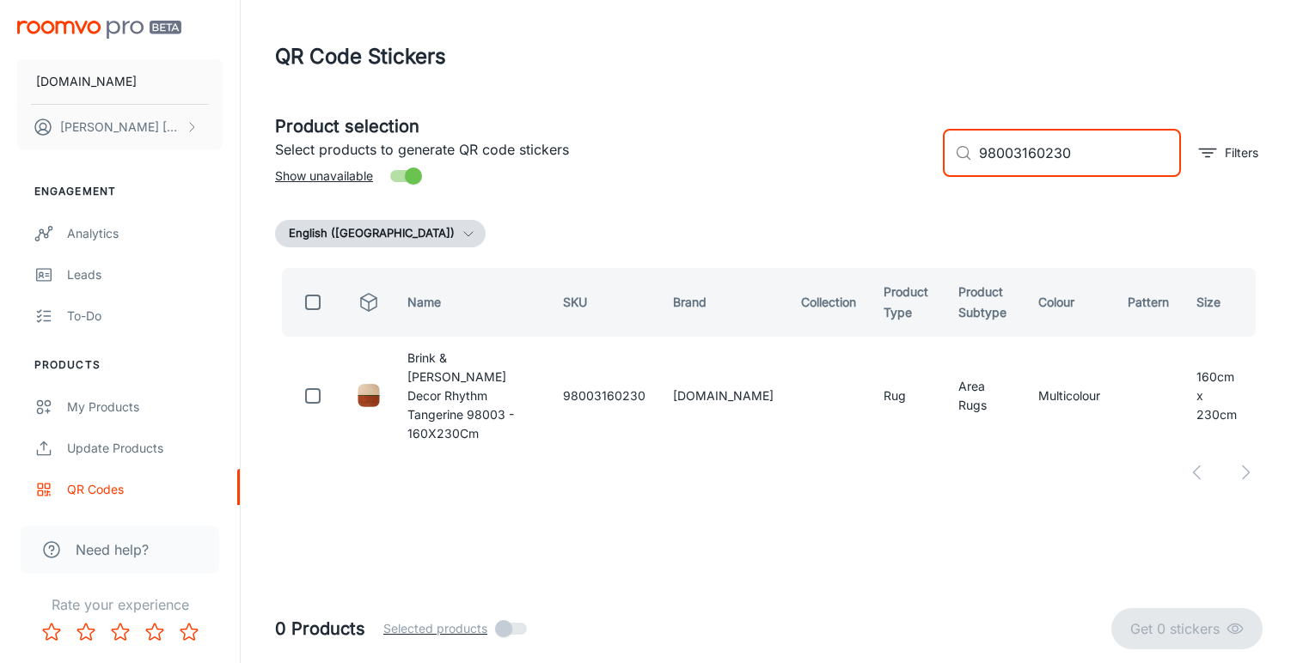
scroll to position [0, 0]
type input "98003160230"
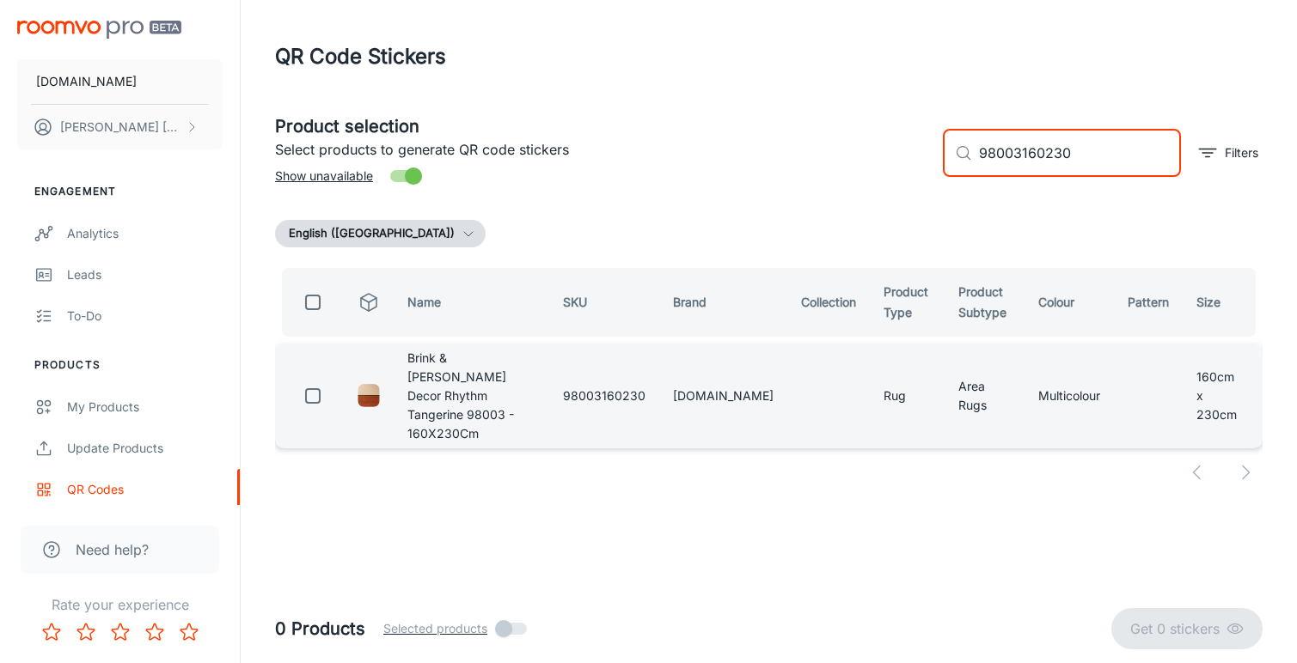
click at [315, 379] on input "checkbox" at bounding box center [313, 396] width 34 height 34
checkbox input "true"
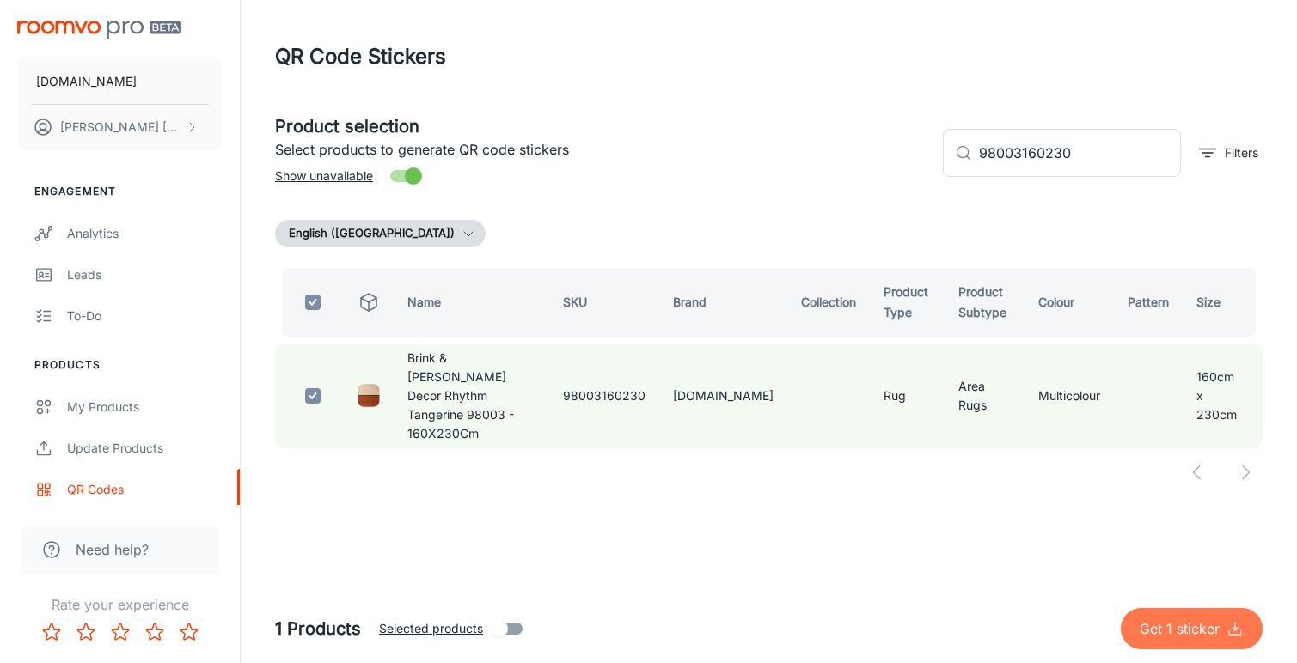
click at [1182, 632] on p "Get 1 sticker" at bounding box center [1183, 629] width 87 height 21
checkbox input "false"
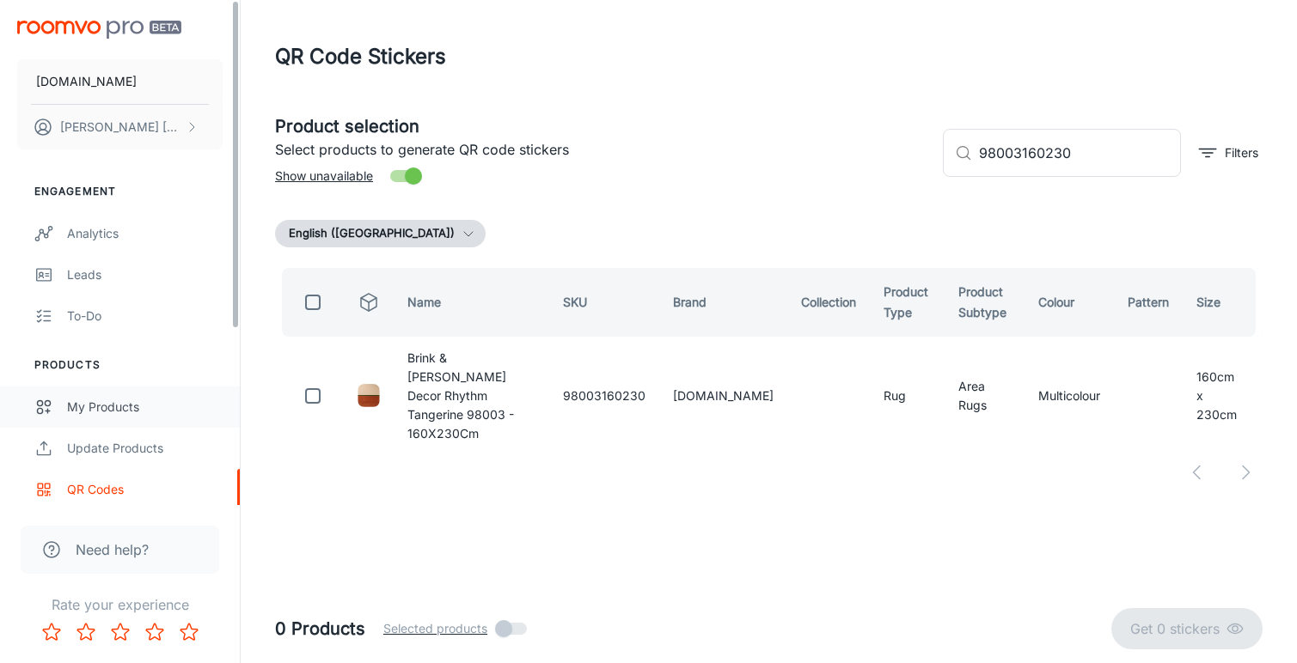
click at [109, 411] on div "My Products" at bounding box center [145, 407] width 156 height 19
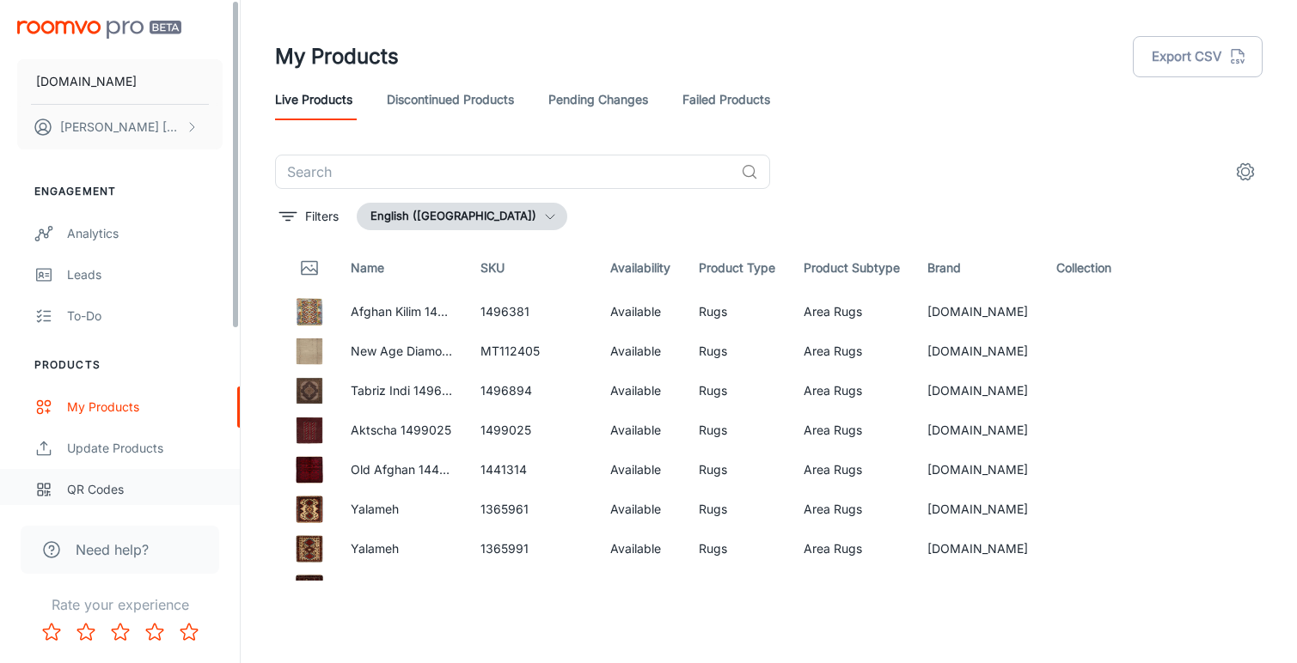
click at [94, 488] on div "QR Codes" at bounding box center [145, 489] width 156 height 19
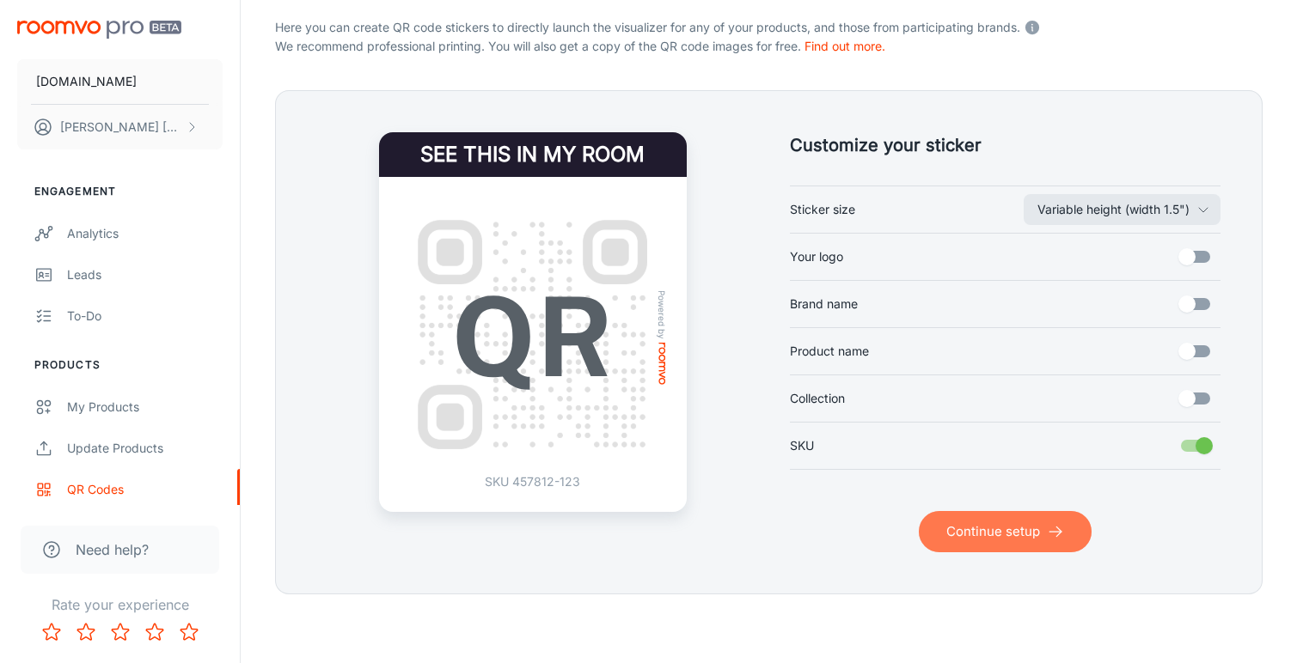
click at [983, 529] on button "Continue setup" at bounding box center [1005, 531] width 173 height 41
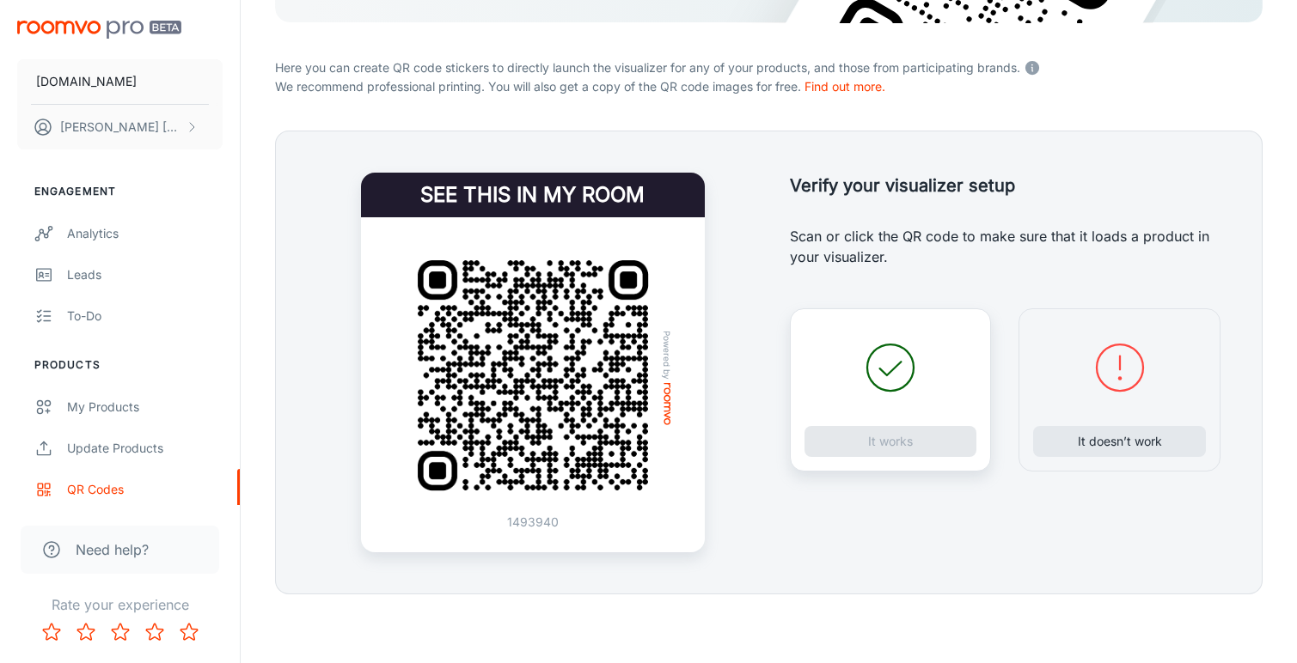
scroll to position [312, 0]
click at [1104, 445] on button "It doesn’t work" at bounding box center [1119, 441] width 173 height 31
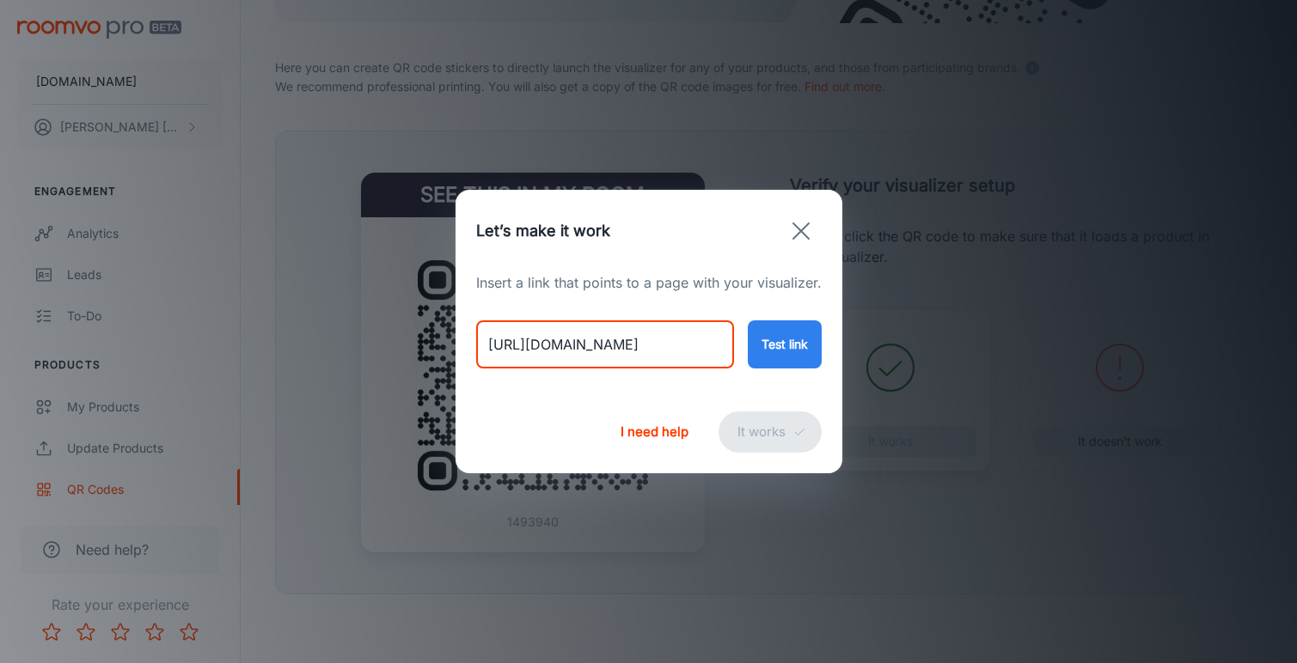
click at [615, 345] on input "[URL][DOMAIN_NAME]" at bounding box center [605, 345] width 258 height 48
paste input "harlequin-accros-ochre-rug-040206"
type input "[URL][DOMAIN_NAME]"
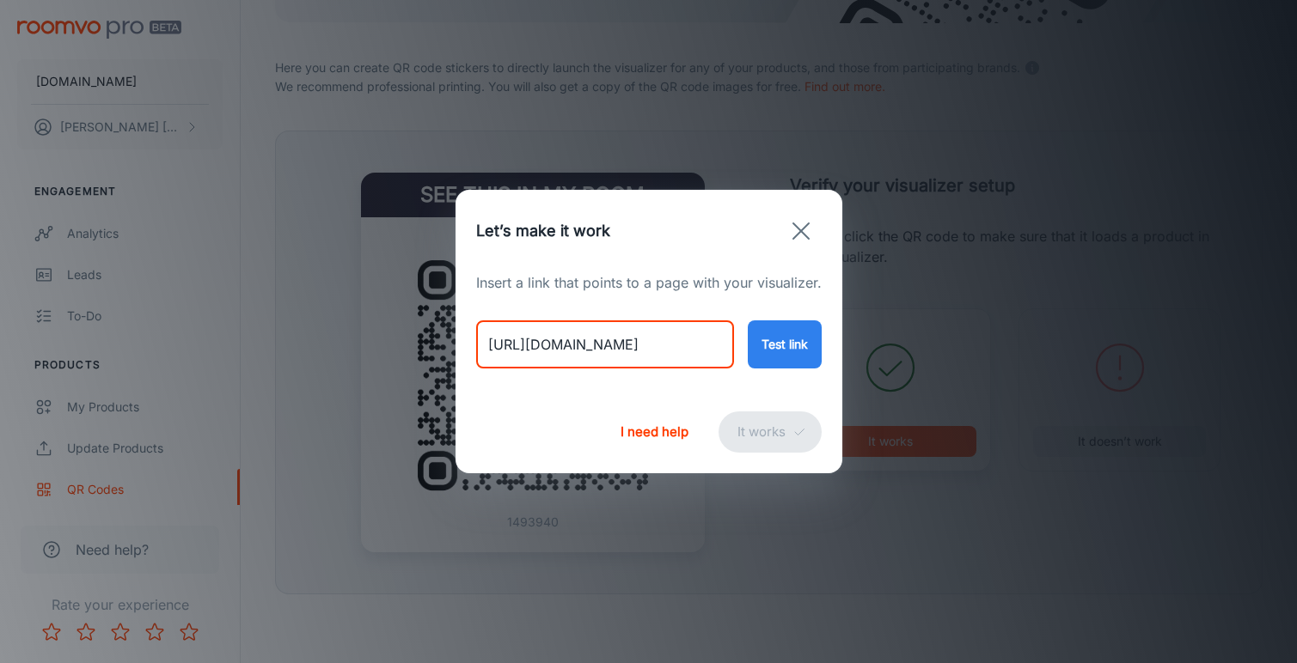
click at [778, 351] on button "Test link" at bounding box center [785, 345] width 74 height 48
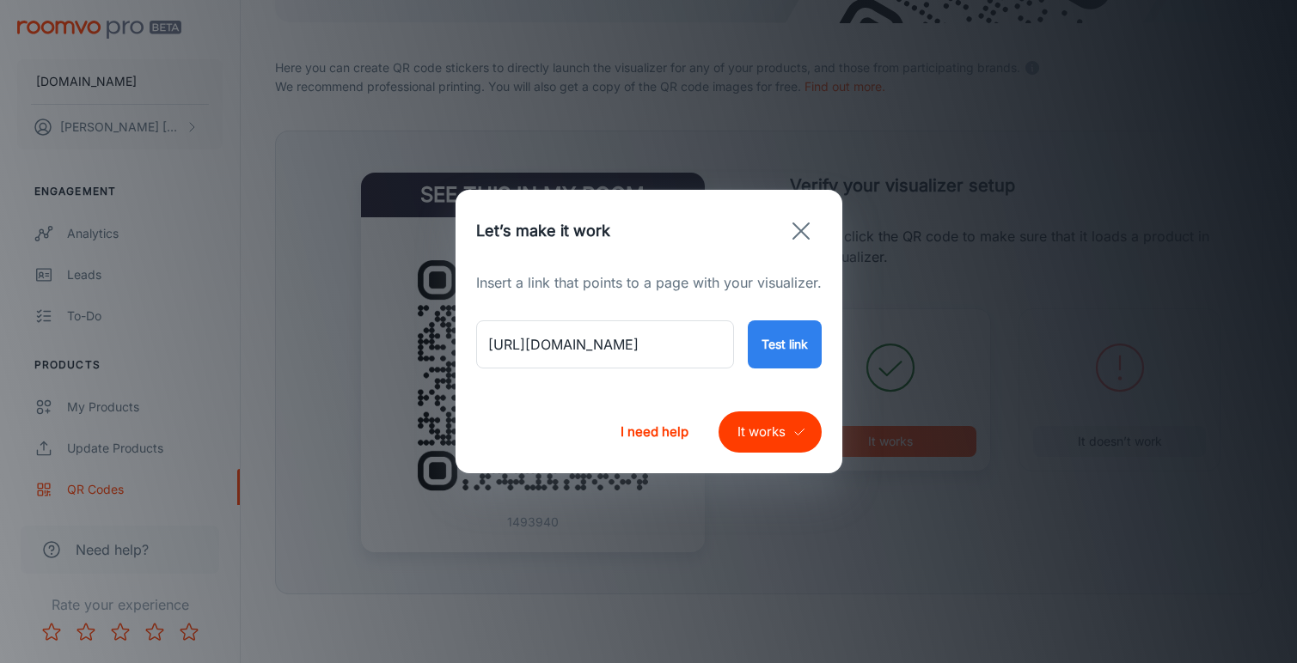
click at [766, 430] on button "It works" at bounding box center [769, 432] width 103 height 41
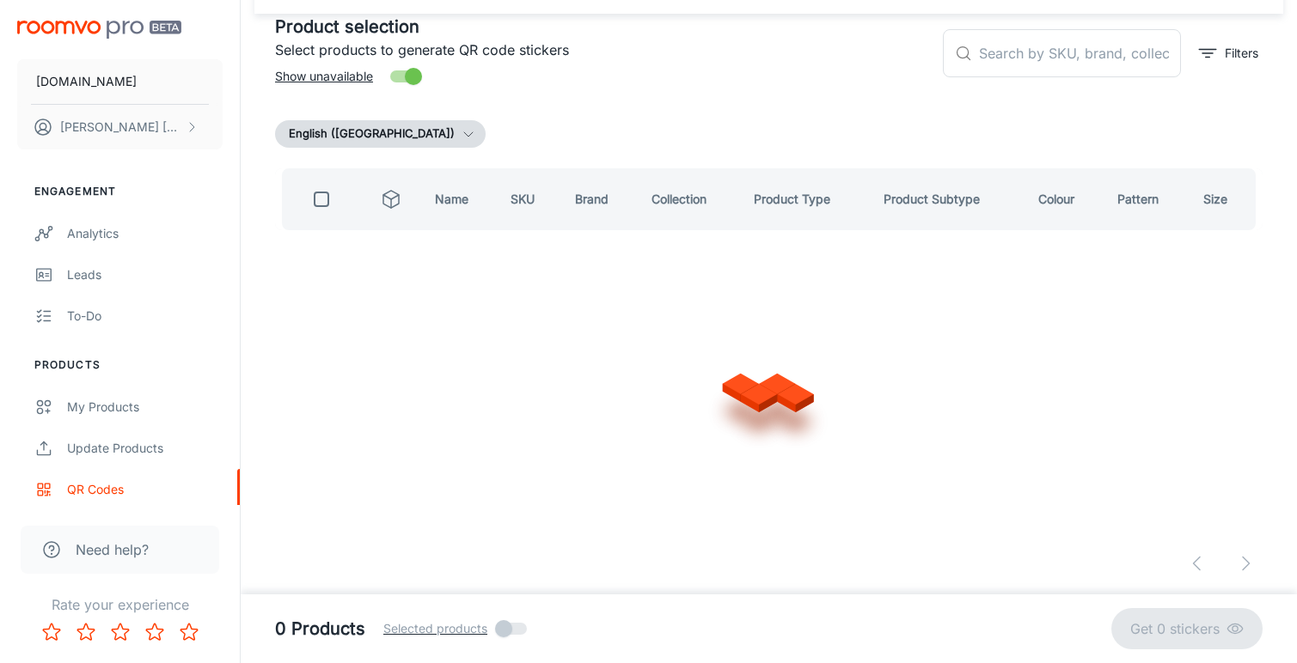
scroll to position [99, 0]
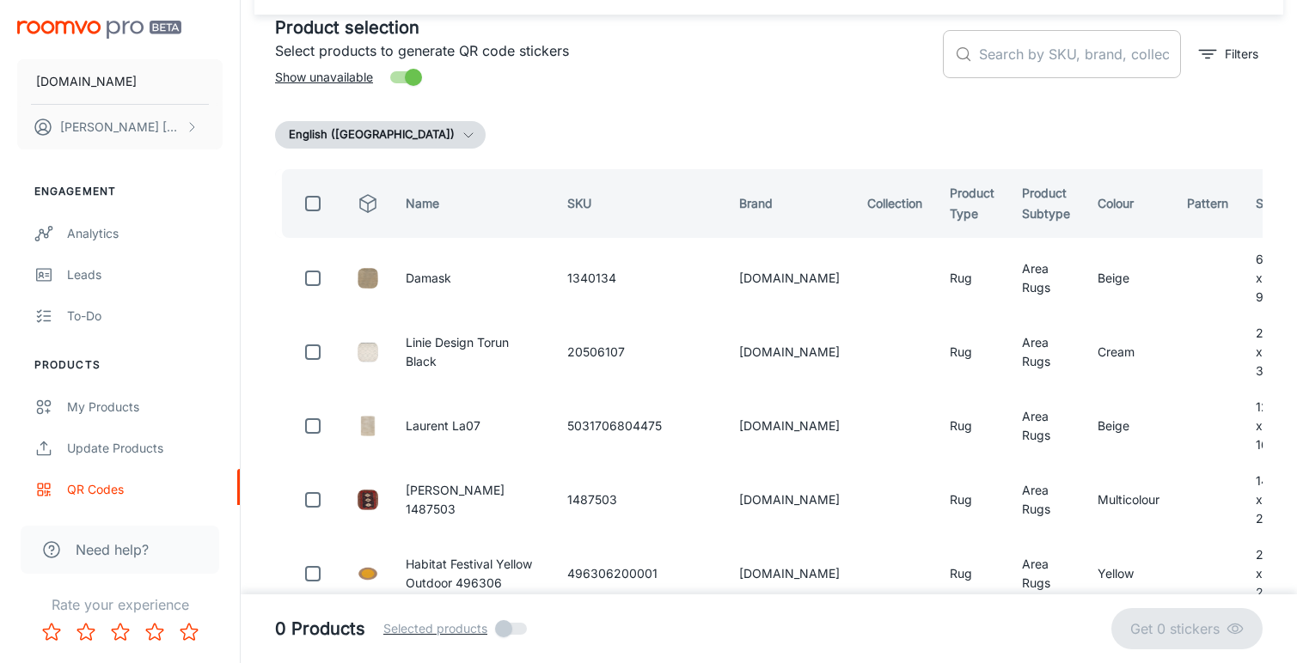
click at [1000, 55] on input "text" at bounding box center [1080, 54] width 202 height 48
paste input "40206140200"
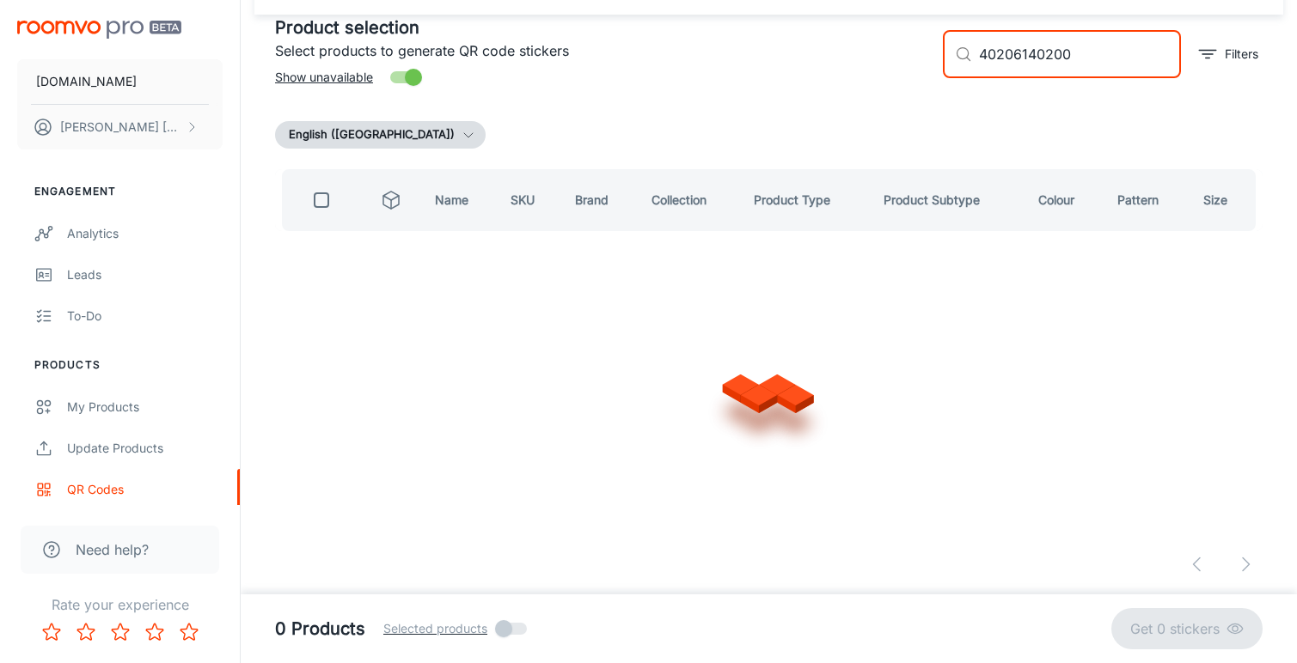
scroll to position [0, 0]
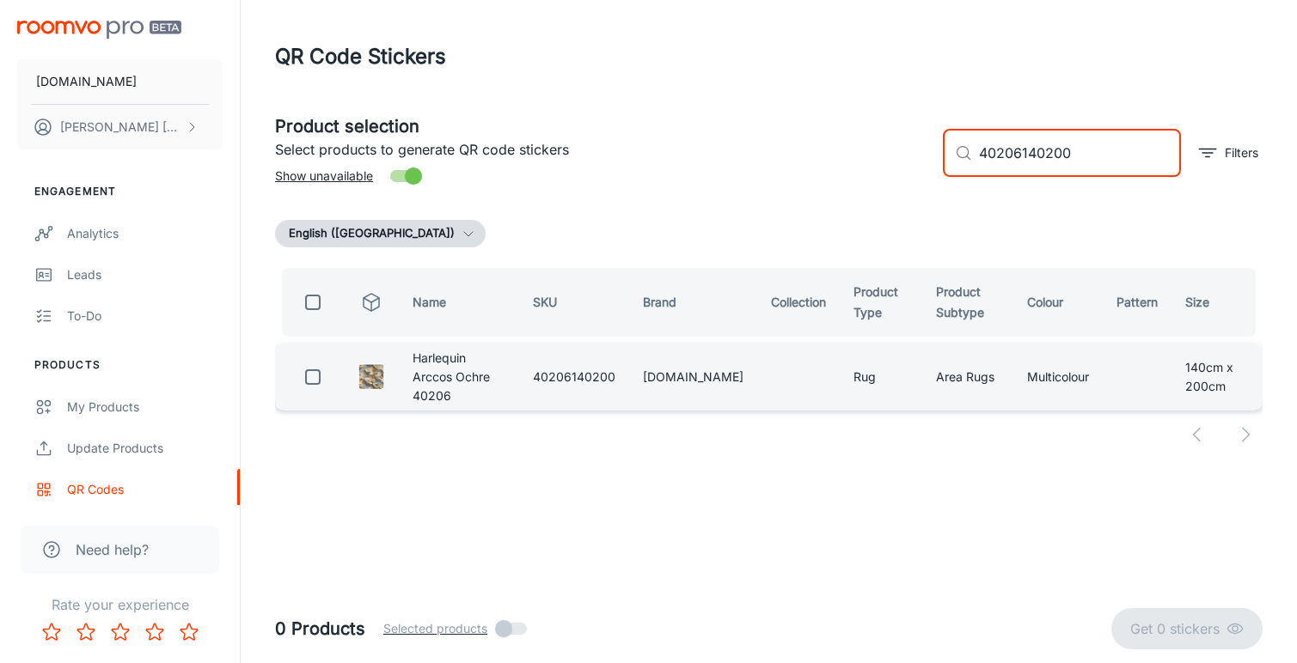
type input "40206140200"
click at [308, 379] on input "checkbox" at bounding box center [313, 377] width 34 height 34
checkbox input "true"
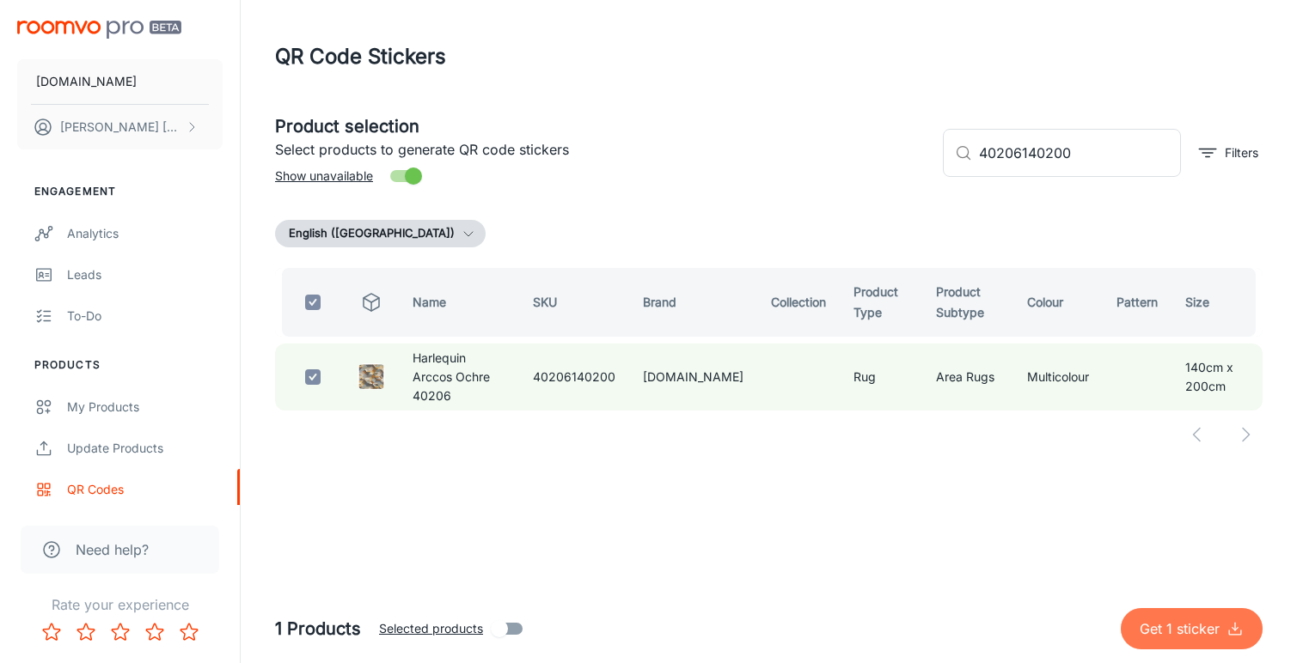
click at [1146, 618] on button "Get 1 sticker" at bounding box center [1192, 628] width 142 height 41
checkbox input "false"
